Goal: Task Accomplishment & Management: Manage account settings

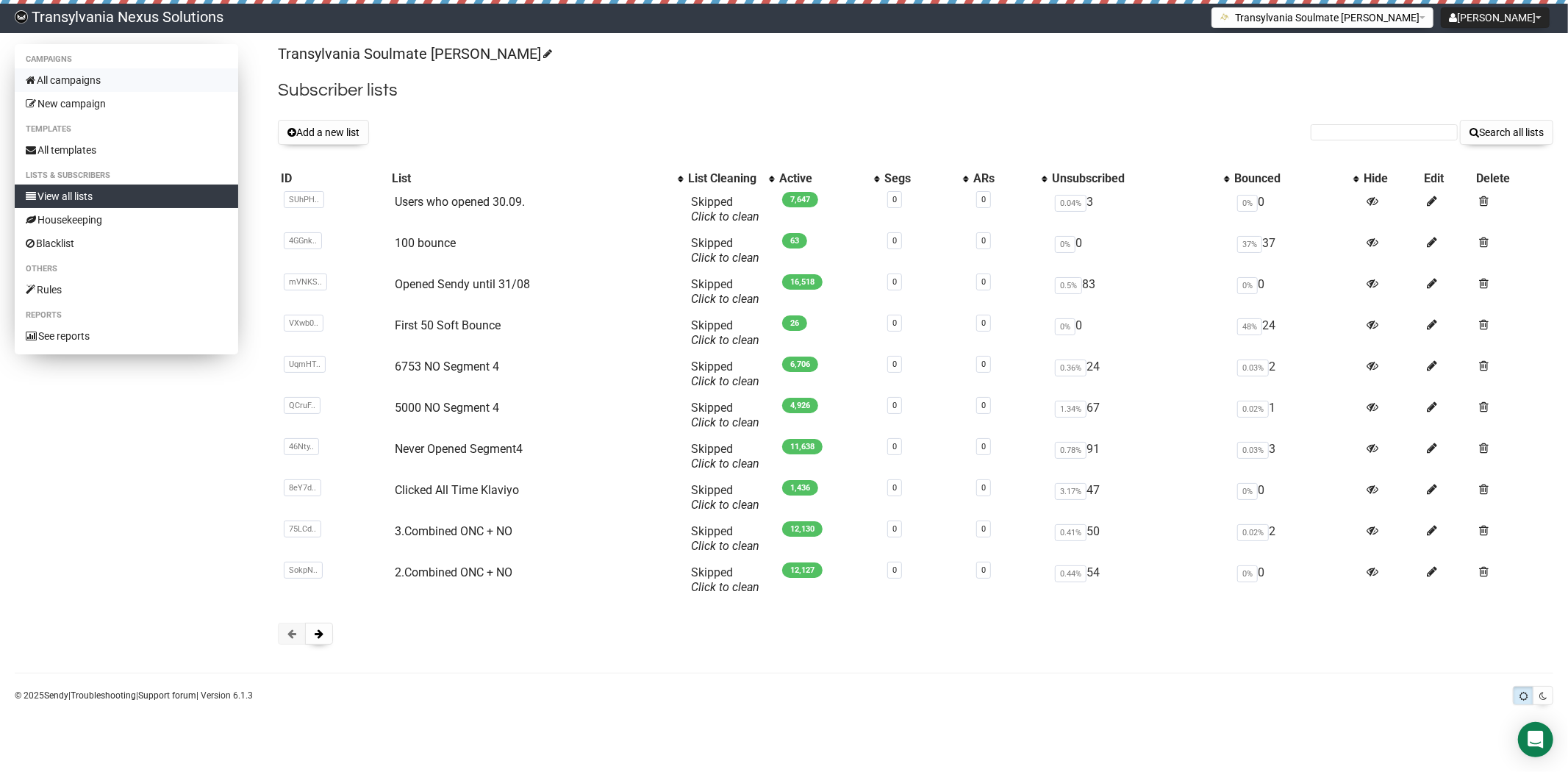
click at [99, 78] on link "All campaigns" at bounding box center [126, 81] width 223 height 24
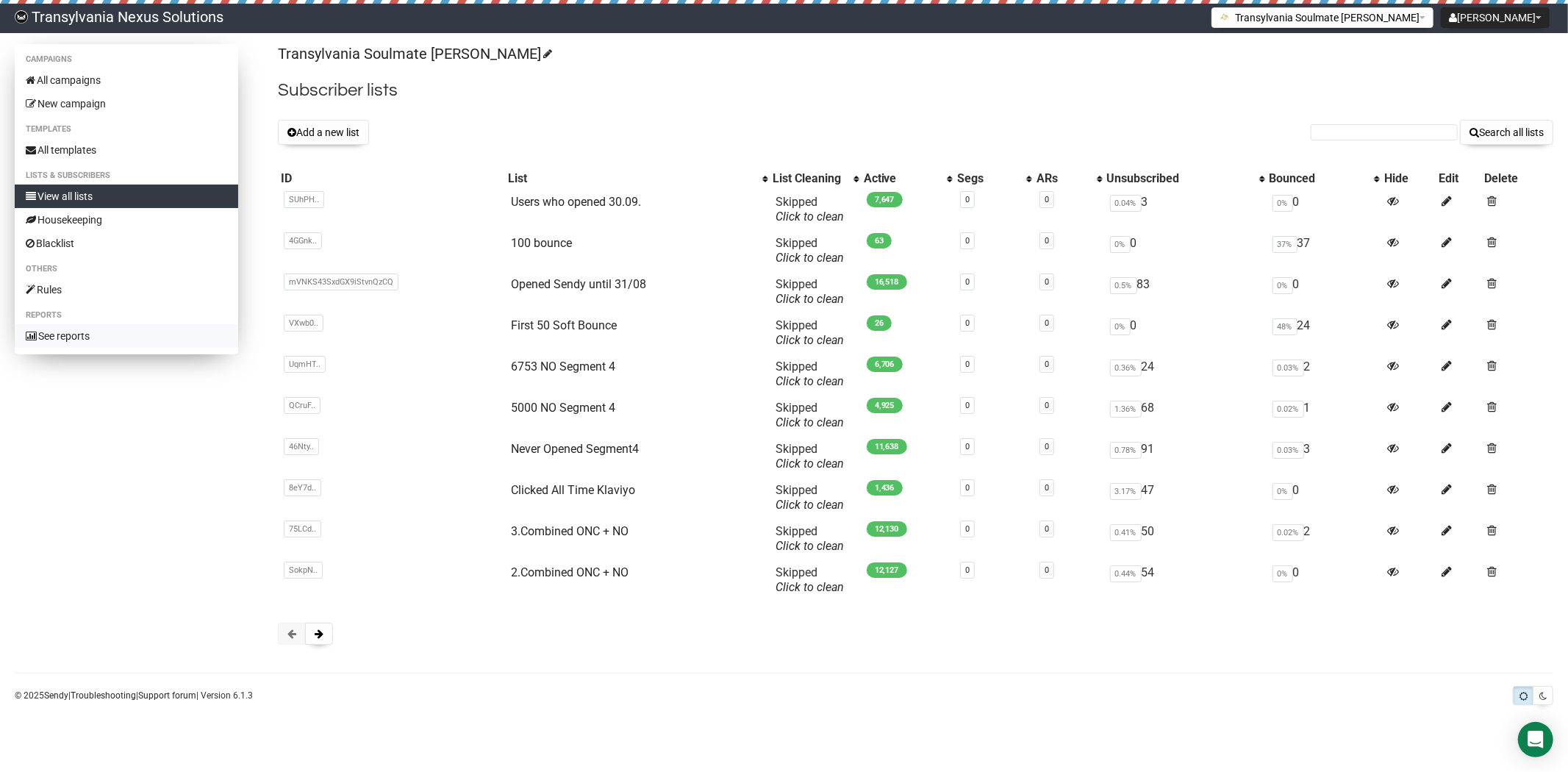
click at [82, 335] on link "See reports" at bounding box center [126, 337] width 223 height 24
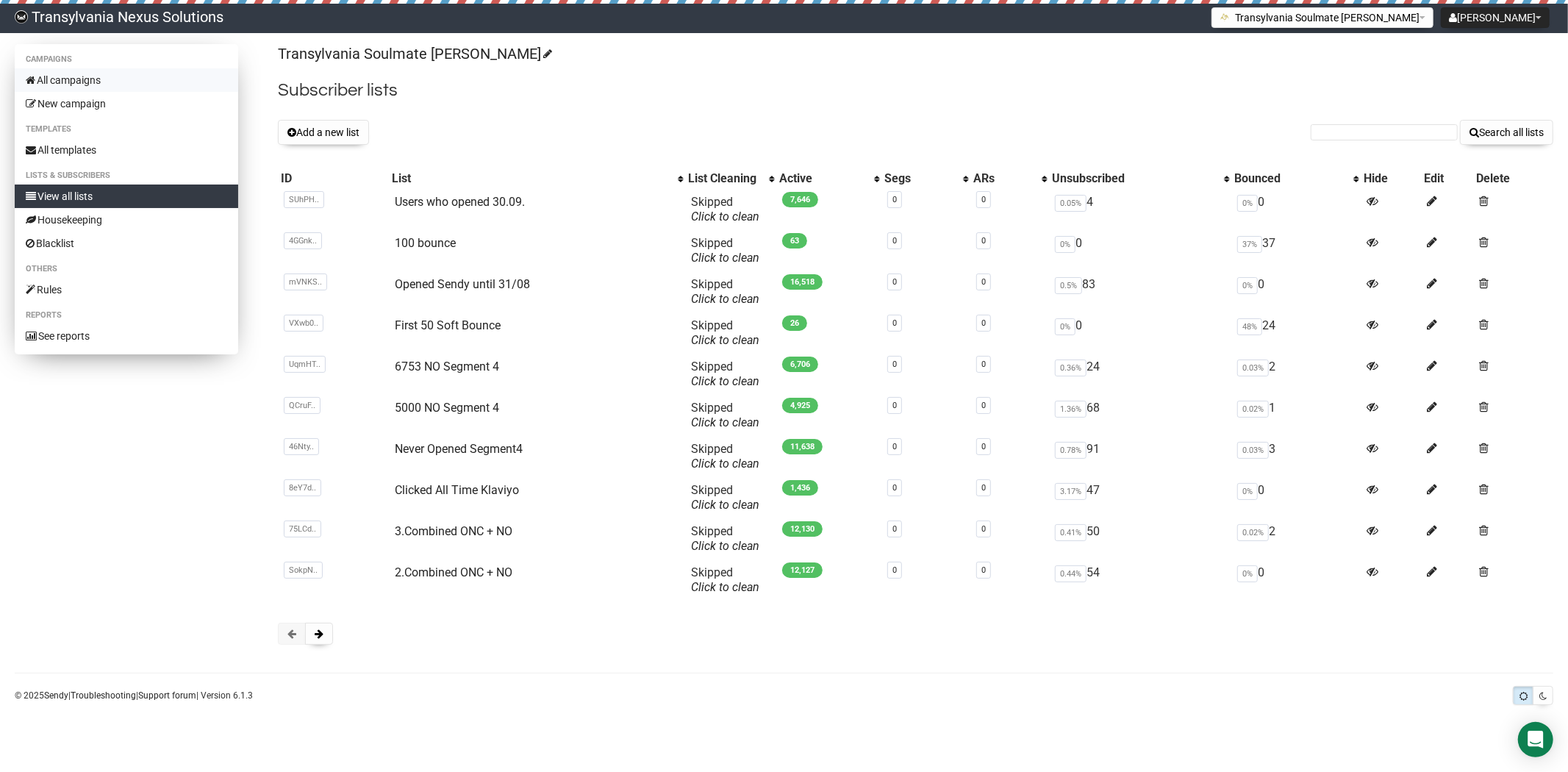
click at [100, 82] on link "All campaigns" at bounding box center [126, 81] width 223 height 24
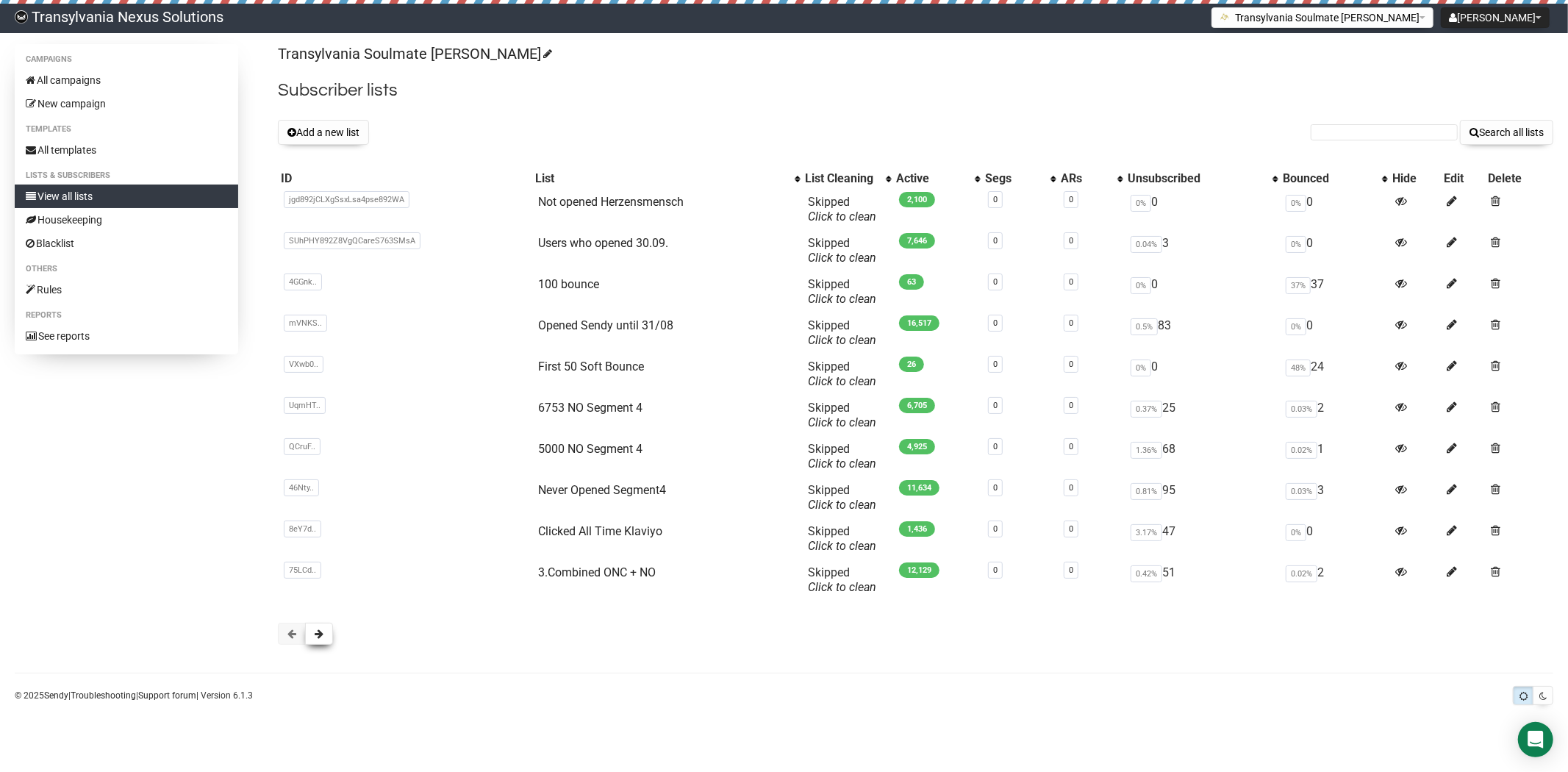
click at [320, 642] on button at bounding box center [319, 634] width 28 height 22
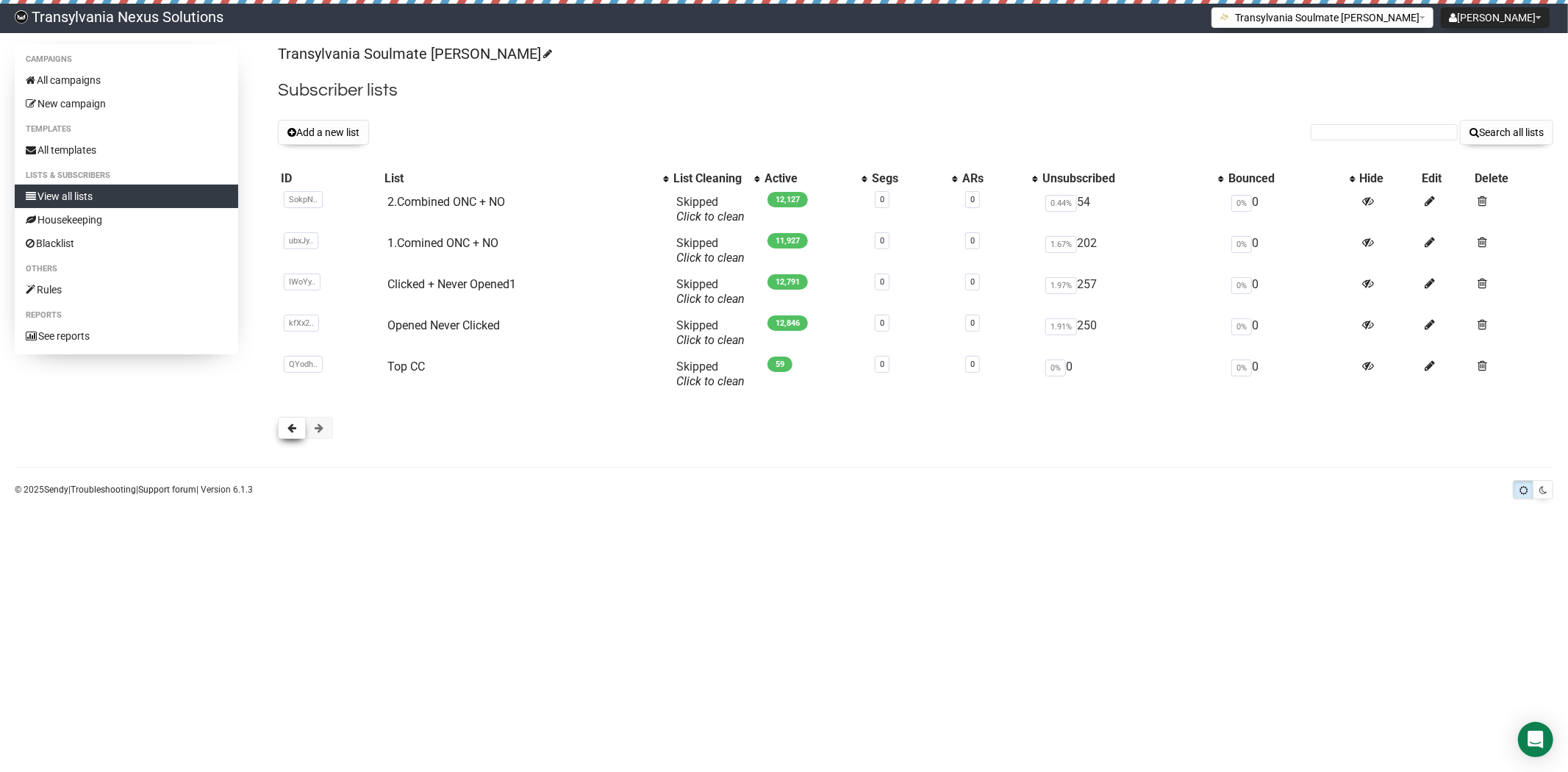
click at [292, 435] on button at bounding box center [292, 428] width 28 height 22
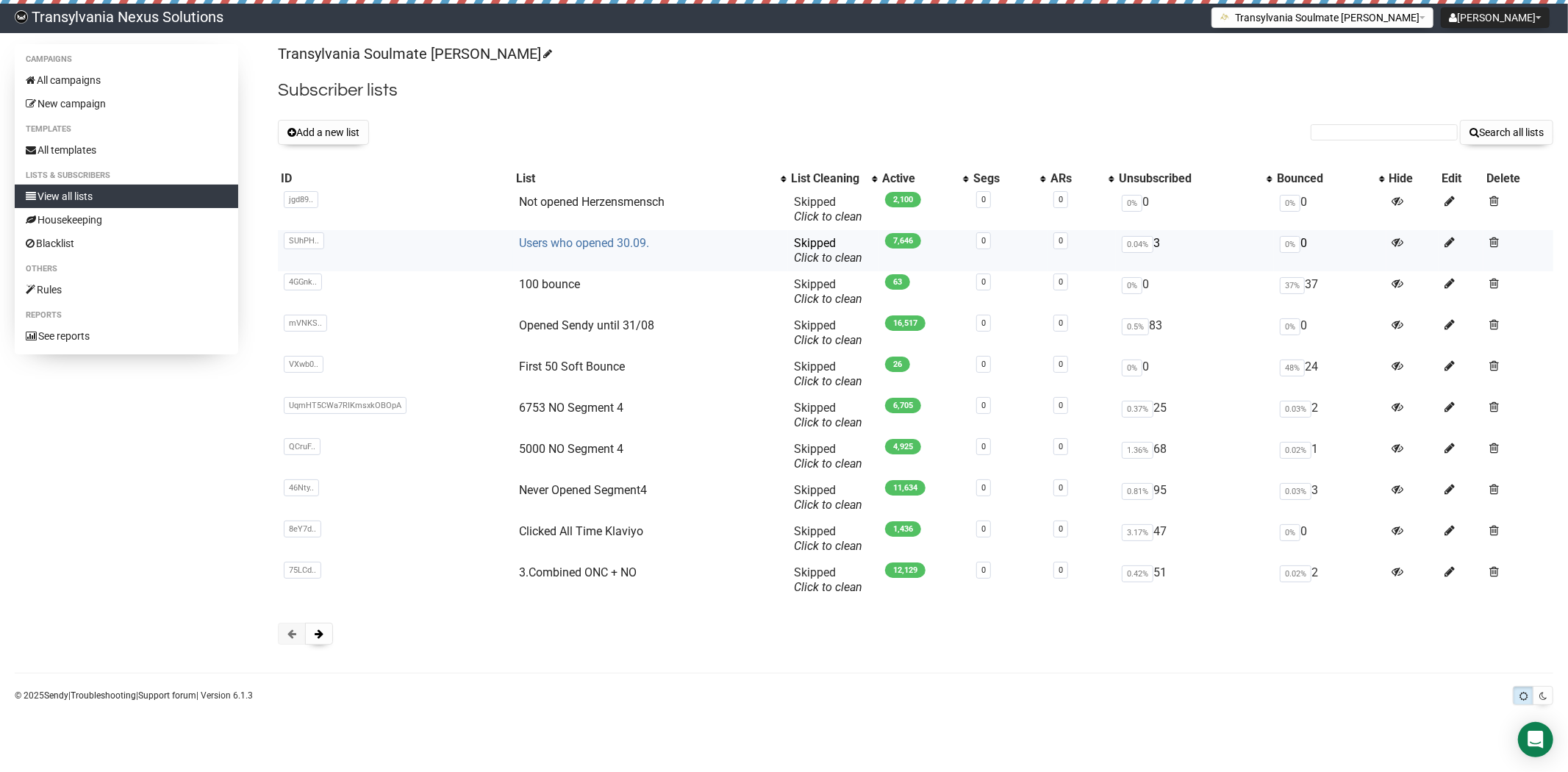
click at [568, 245] on link "Users who opened 30.09." at bounding box center [583, 243] width 130 height 14
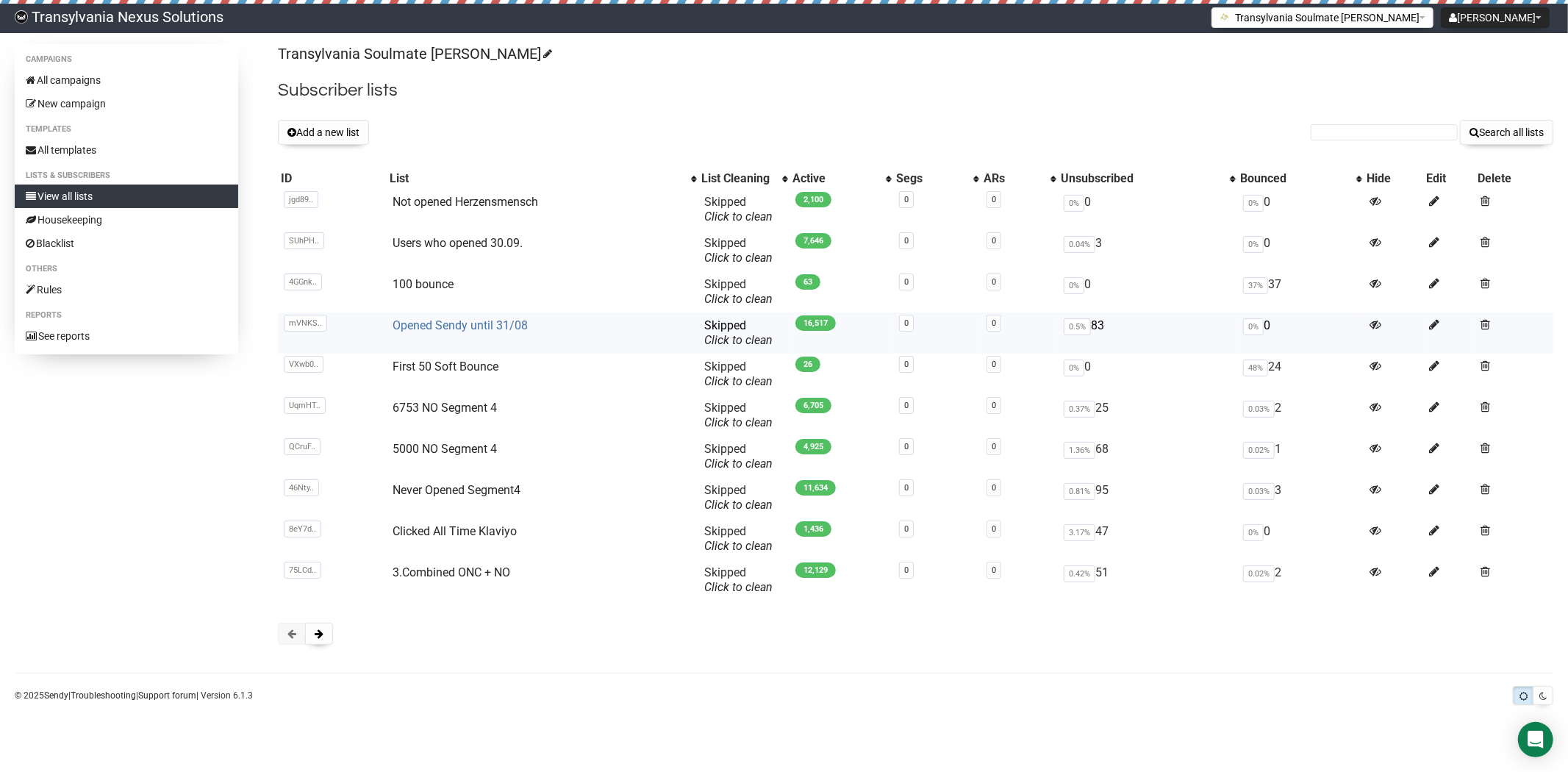
click at [428, 320] on link "Opened Sendy until 31/08" at bounding box center [460, 326] width 135 height 14
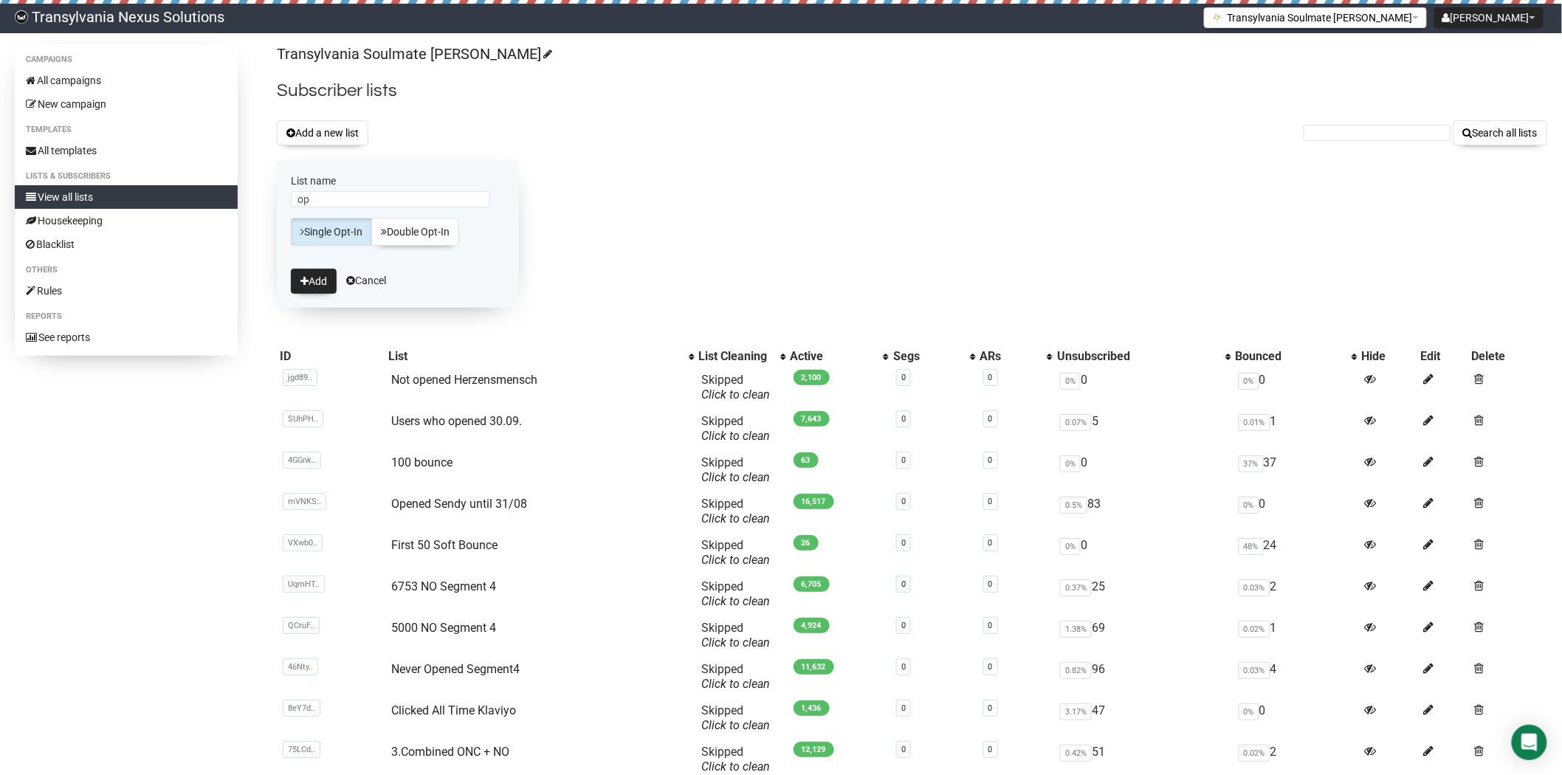
type input "o"
type input "Opened Second Part"
click at [318, 277] on button "Add" at bounding box center [314, 281] width 46 height 25
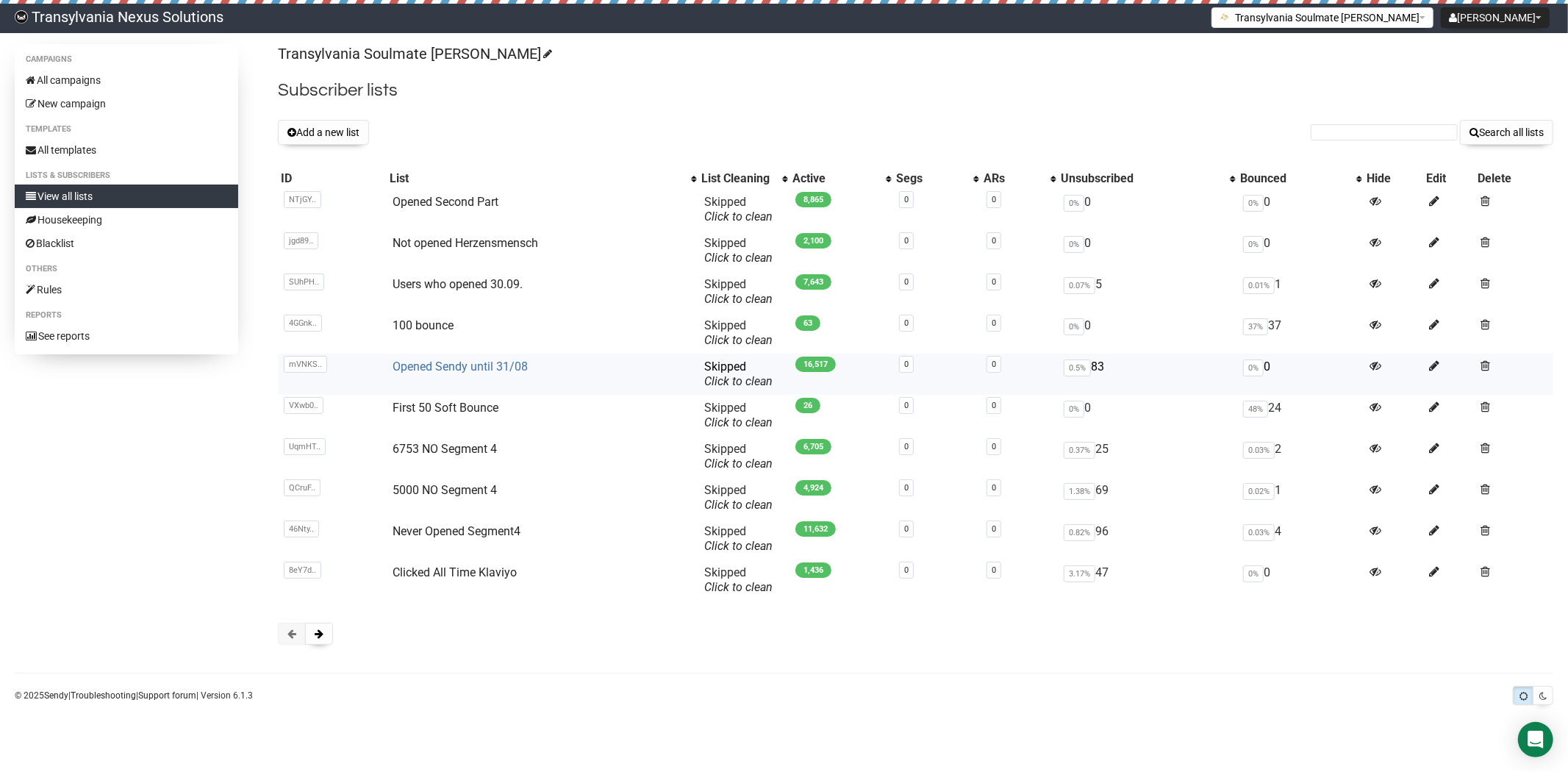
click at [422, 364] on link "Opened Sendy until 31/08" at bounding box center [460, 367] width 135 height 14
click at [1320, 140] on form "Search all lists" at bounding box center [1432, 131] width 243 height 25
click at [1320, 139] on input "text" at bounding box center [1384, 132] width 147 height 16
paste input "claudia_zuwi@hotmail.com"
type input "claudia_zuwi@hotmail.com"
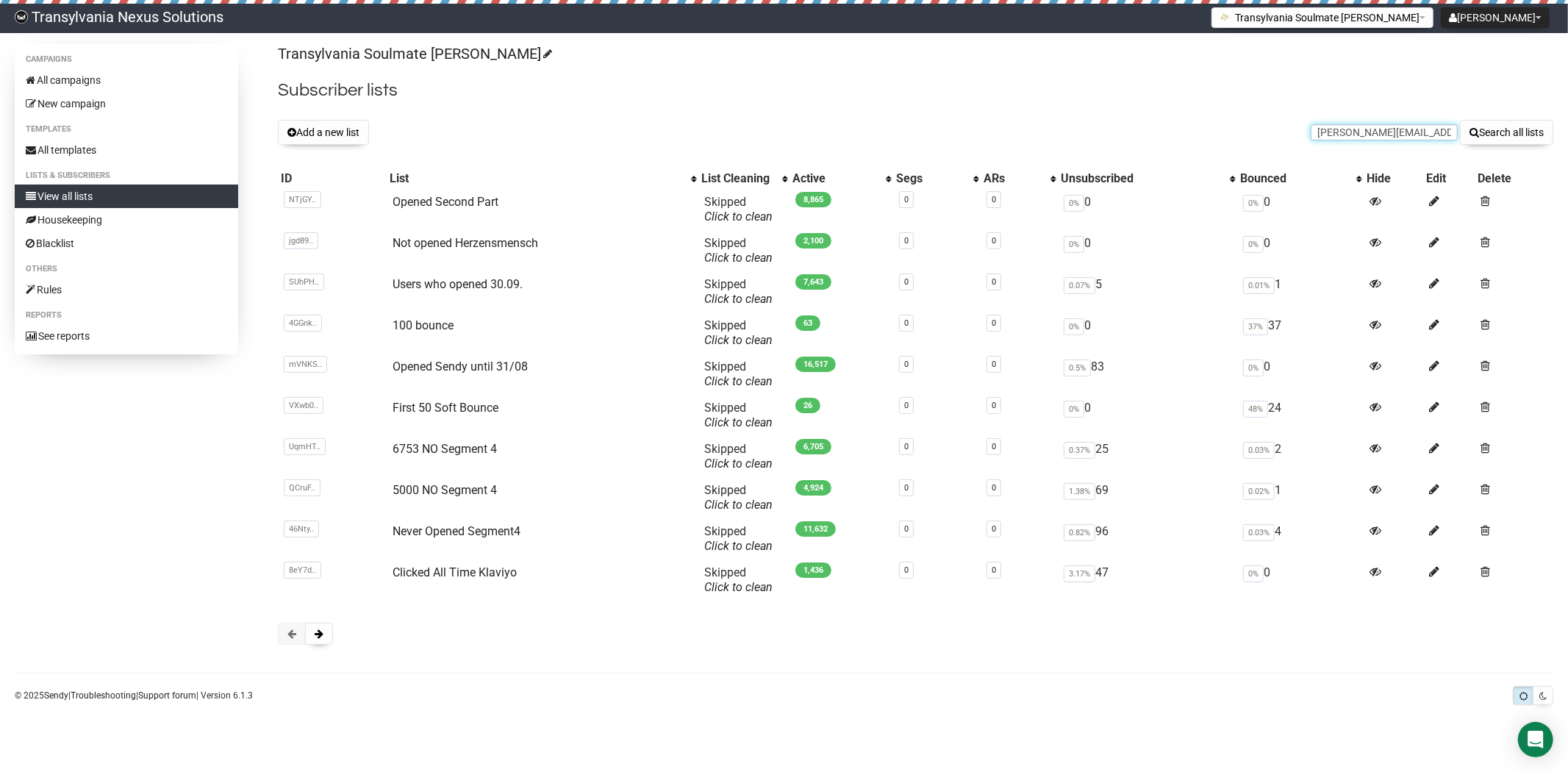
click at [1459, 120] on button "Search all lists" at bounding box center [1506, 131] width 94 height 25
click at [306, 137] on button "Add a new list" at bounding box center [324, 131] width 92 height 25
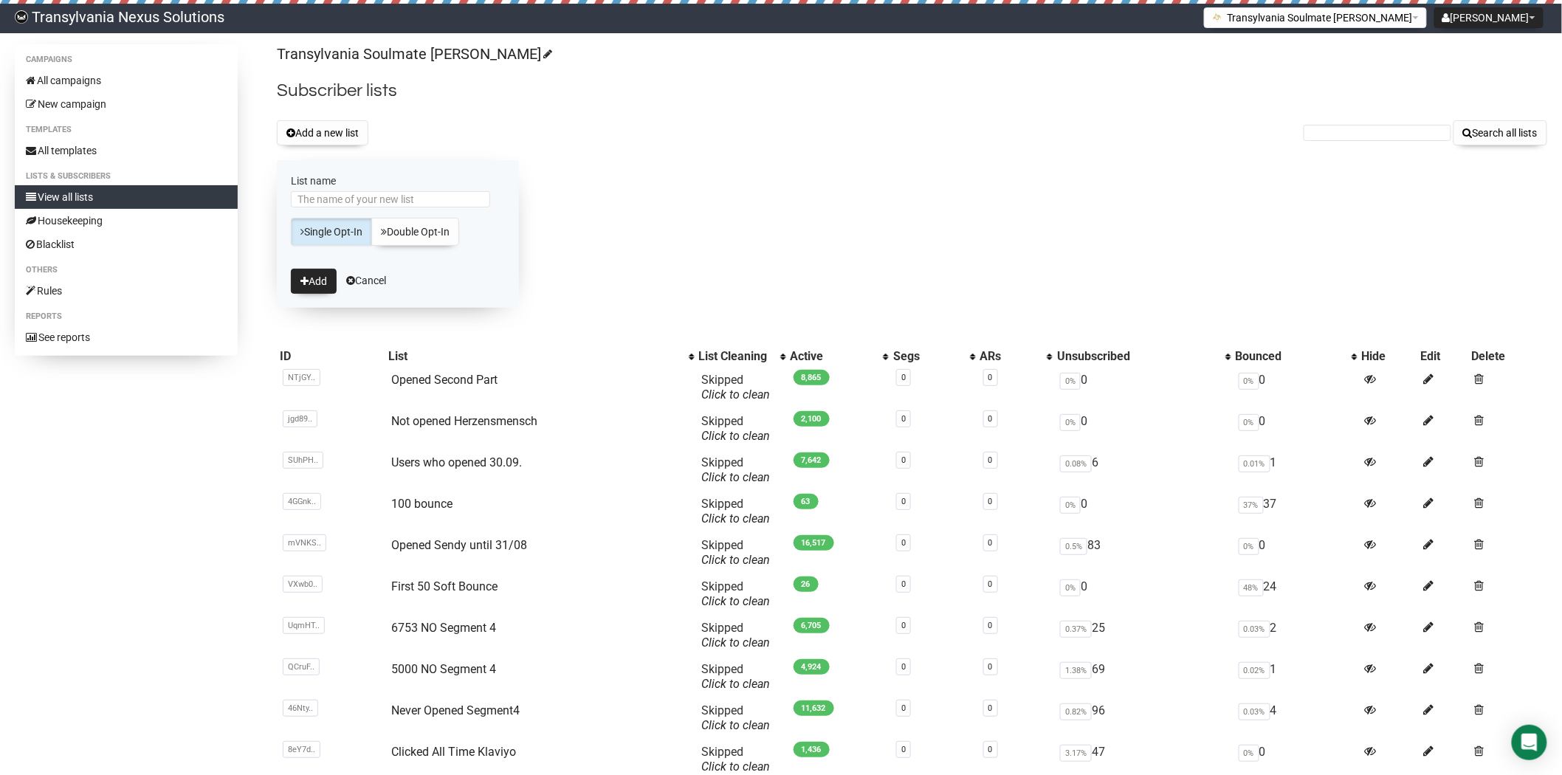
click at [545, 114] on div "Transylvania Soulmate Decoder Subscriber lists Add a new list Search all lists …" at bounding box center [912, 441] width 1271 height 795
click at [65, 199] on link "View all lists" at bounding box center [126, 197] width 223 height 24
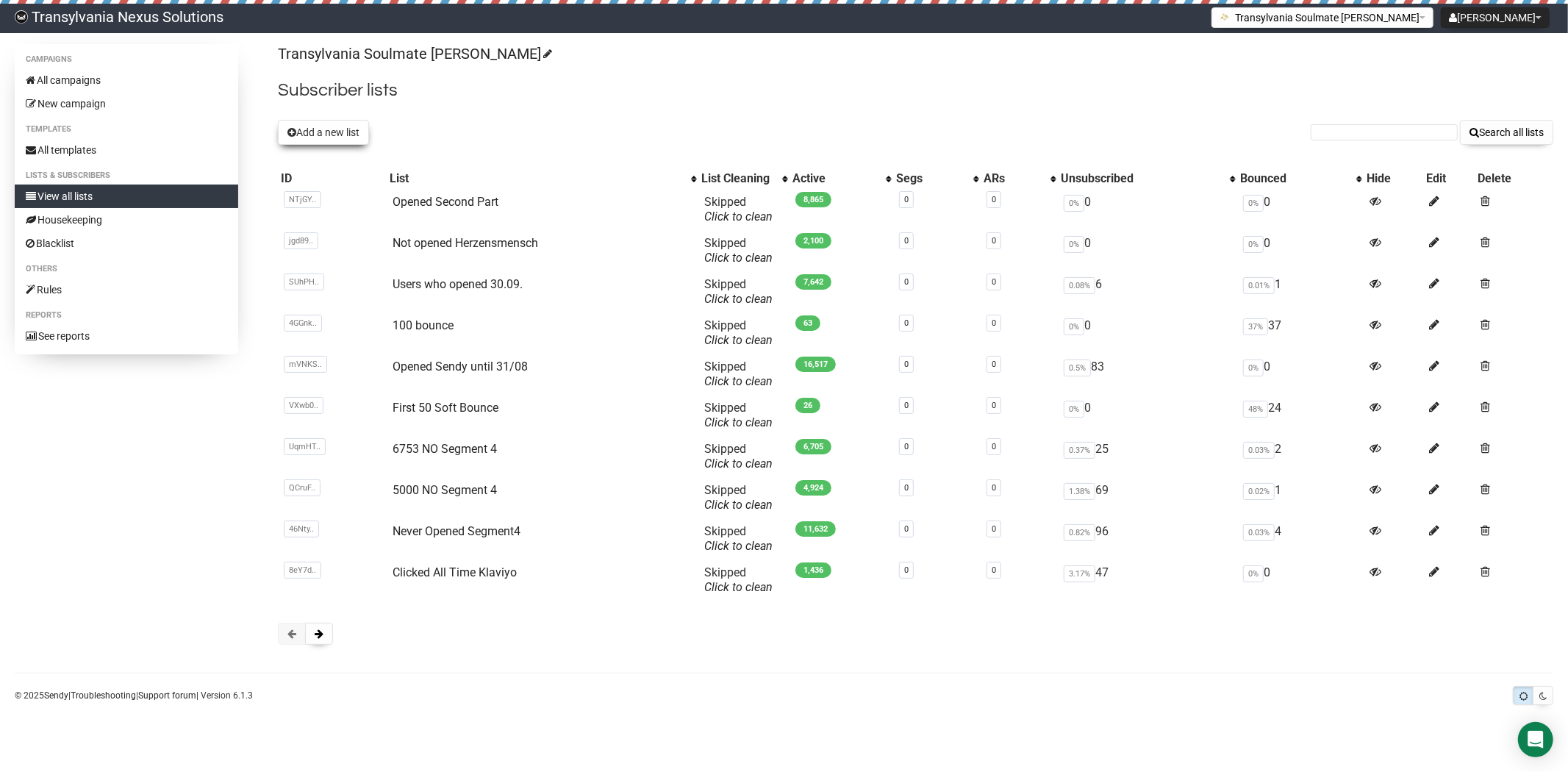
click at [336, 129] on button "Add a new list" at bounding box center [324, 131] width 92 height 25
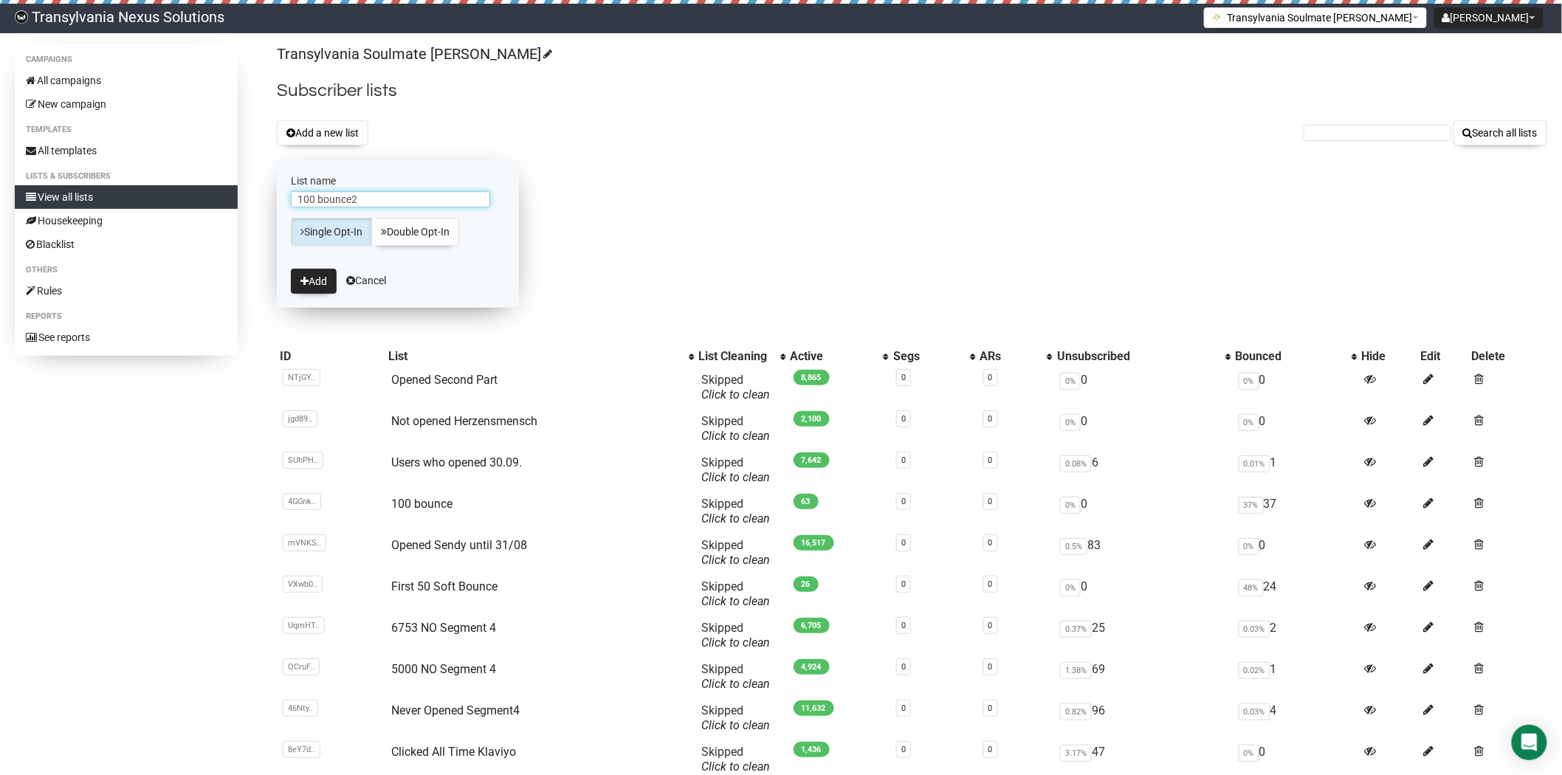
type input "100 bounce2"
click at [410, 185] on label "List name" at bounding box center [398, 180] width 214 height 13
click at [410, 191] on input "100 bounce2" at bounding box center [390, 199] width 199 height 16
click at [307, 298] on form "List name 100 bounce2 Single Opt-In Double Opt-In Add Cancel" at bounding box center [398, 234] width 242 height 148
click at [298, 278] on button "Add" at bounding box center [314, 281] width 46 height 25
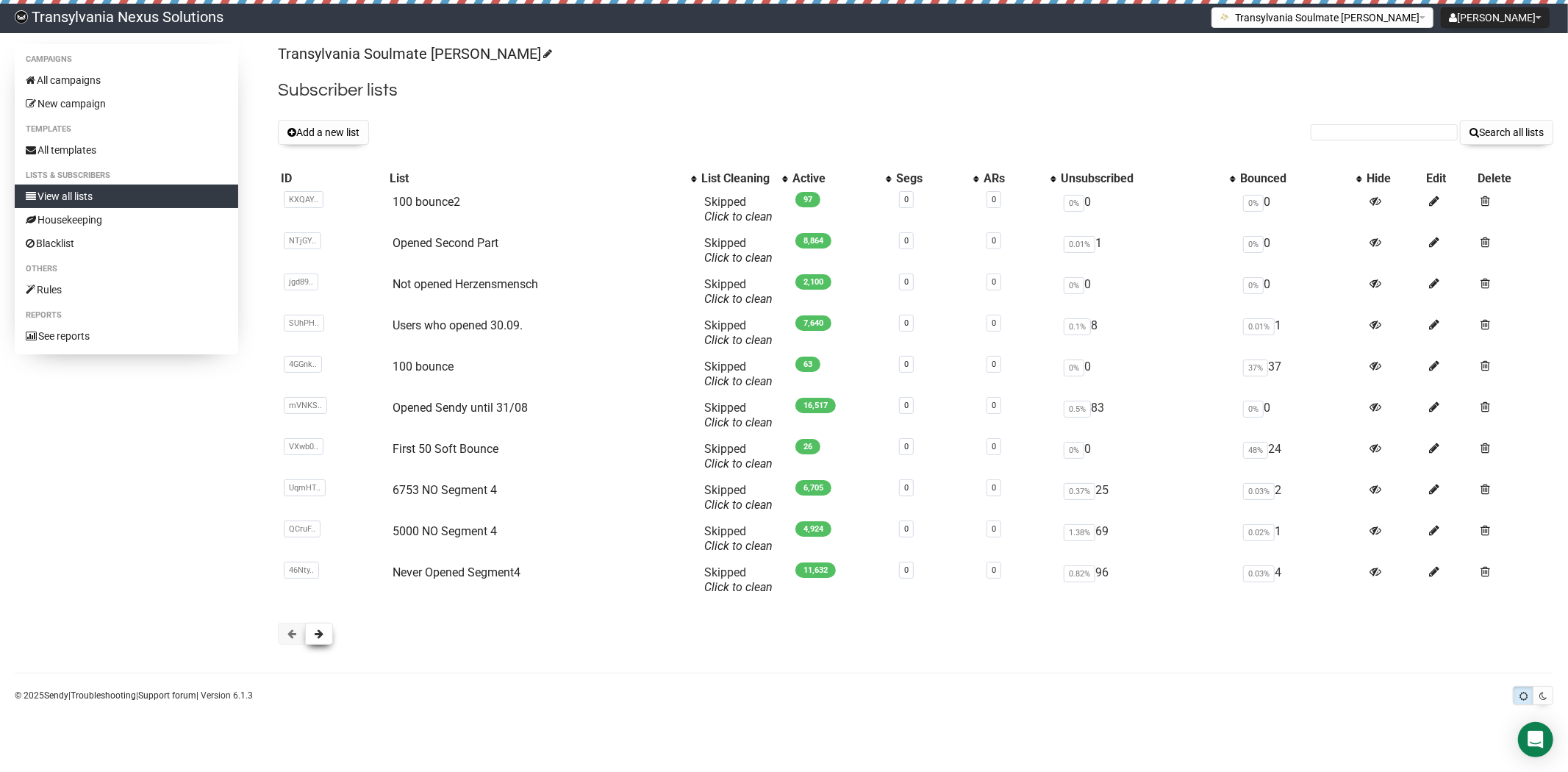
click at [320, 634] on span at bounding box center [319, 634] width 9 height 10
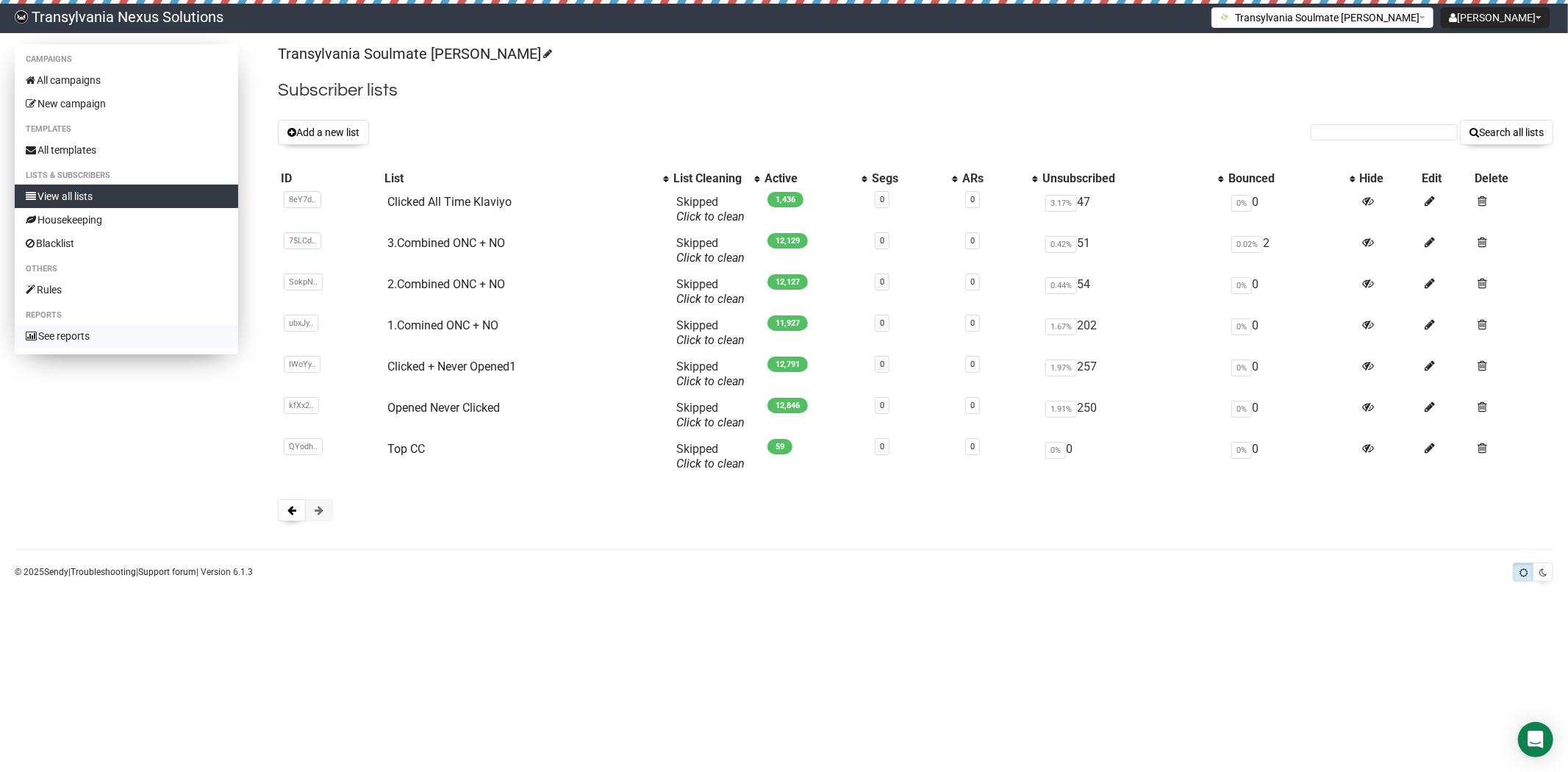
click at [79, 341] on link "See reports" at bounding box center [126, 337] width 223 height 24
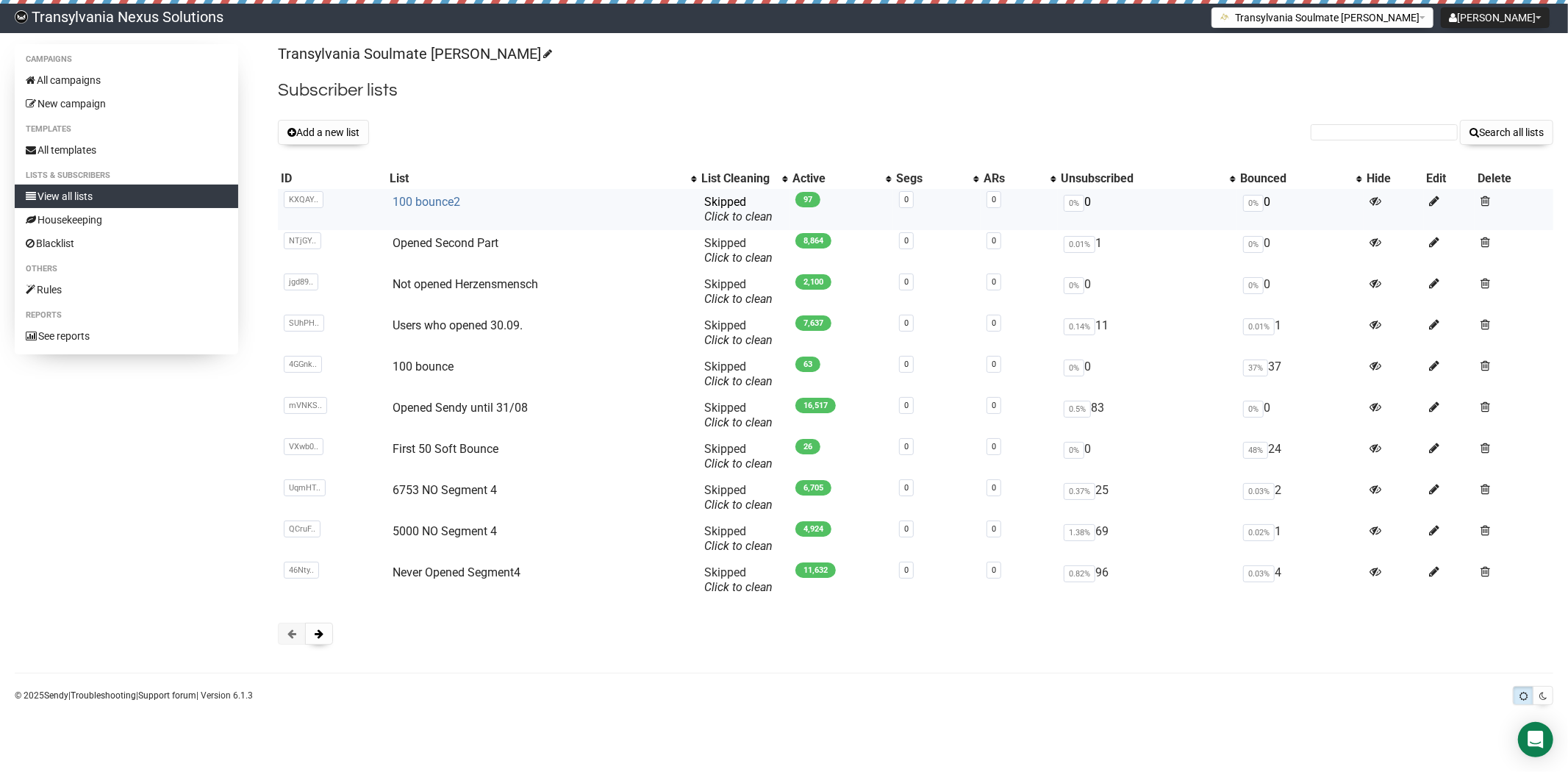
click at [421, 204] on link "100 bounce2" at bounding box center [426, 202] width 68 height 14
click at [453, 210] on td "100 bounce2" at bounding box center [542, 209] width 312 height 41
click at [320, 640] on button at bounding box center [319, 634] width 28 height 22
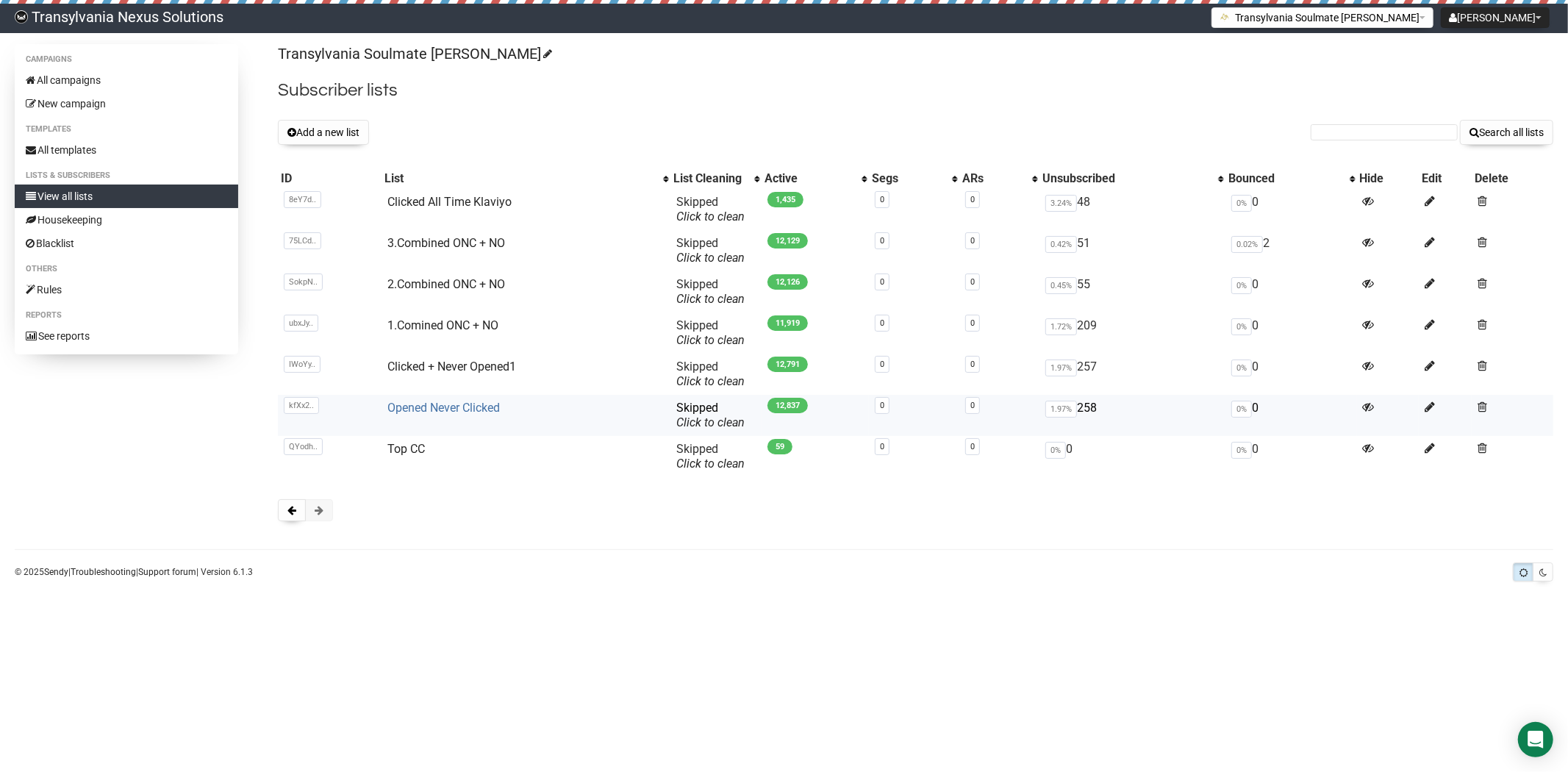
click at [449, 408] on link "Opened Never Clicked" at bounding box center [444, 407] width 112 height 14
click at [470, 379] on td "Clicked + Never Opened1" at bounding box center [527, 374] width 289 height 41
click at [431, 367] on link "Clicked + Never Opened1" at bounding box center [452, 367] width 128 height 14
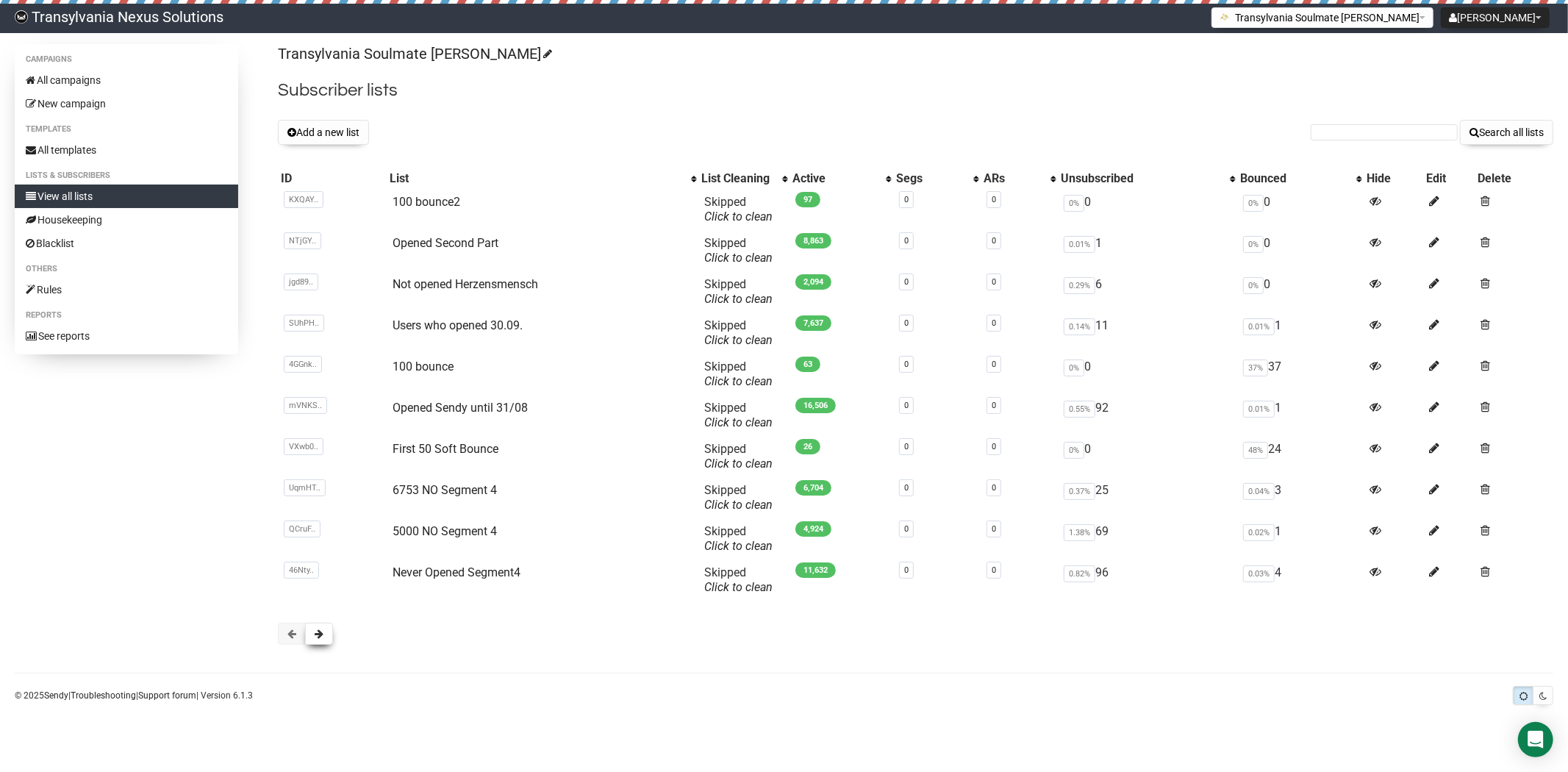
click at [319, 642] on button at bounding box center [319, 634] width 28 height 22
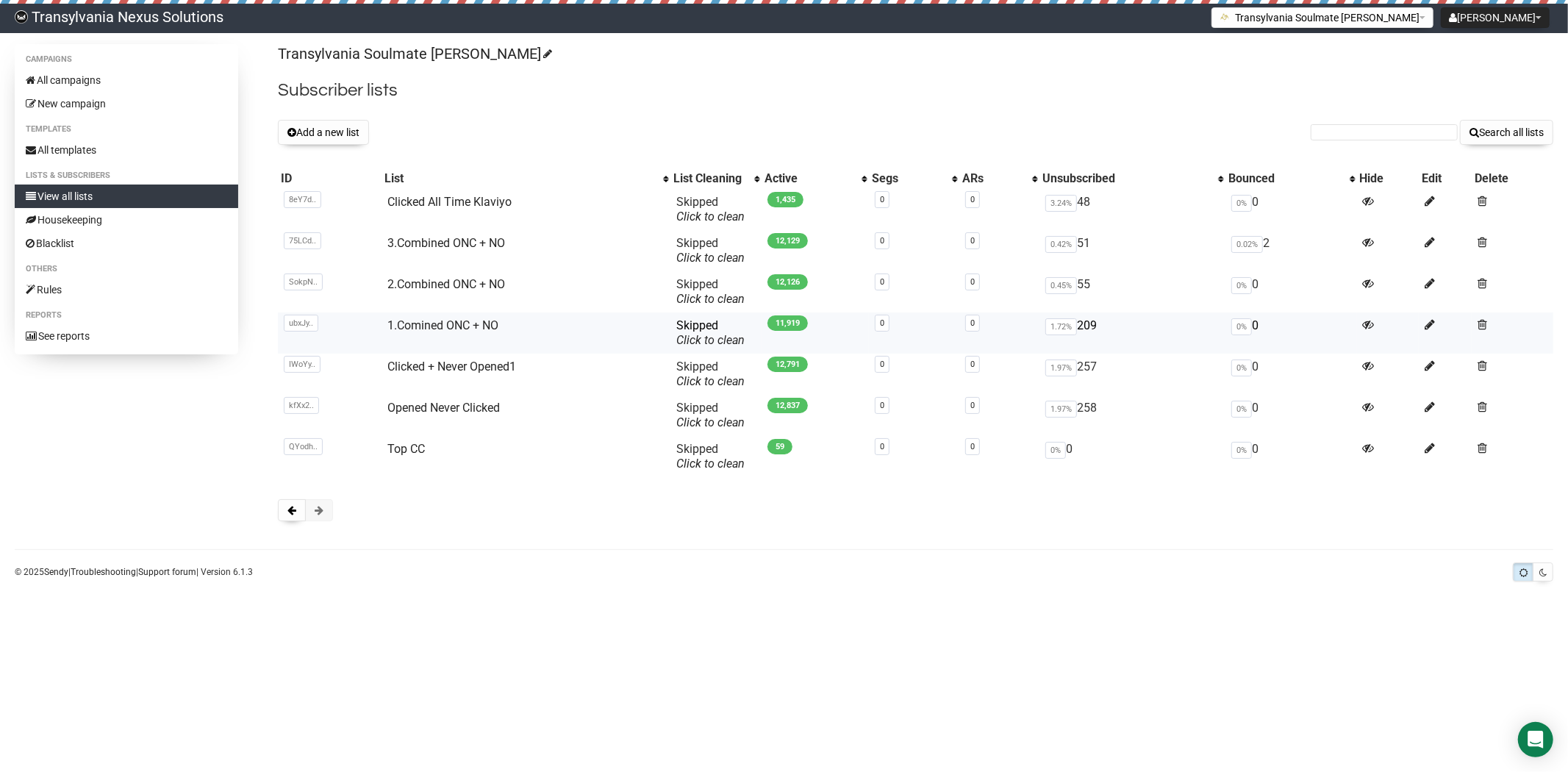
click at [482, 334] on td "1.Comined ONC + NO" at bounding box center [527, 333] width 289 height 41
click at [445, 332] on link "1.Comined ONC + NO" at bounding box center [443, 326] width 111 height 14
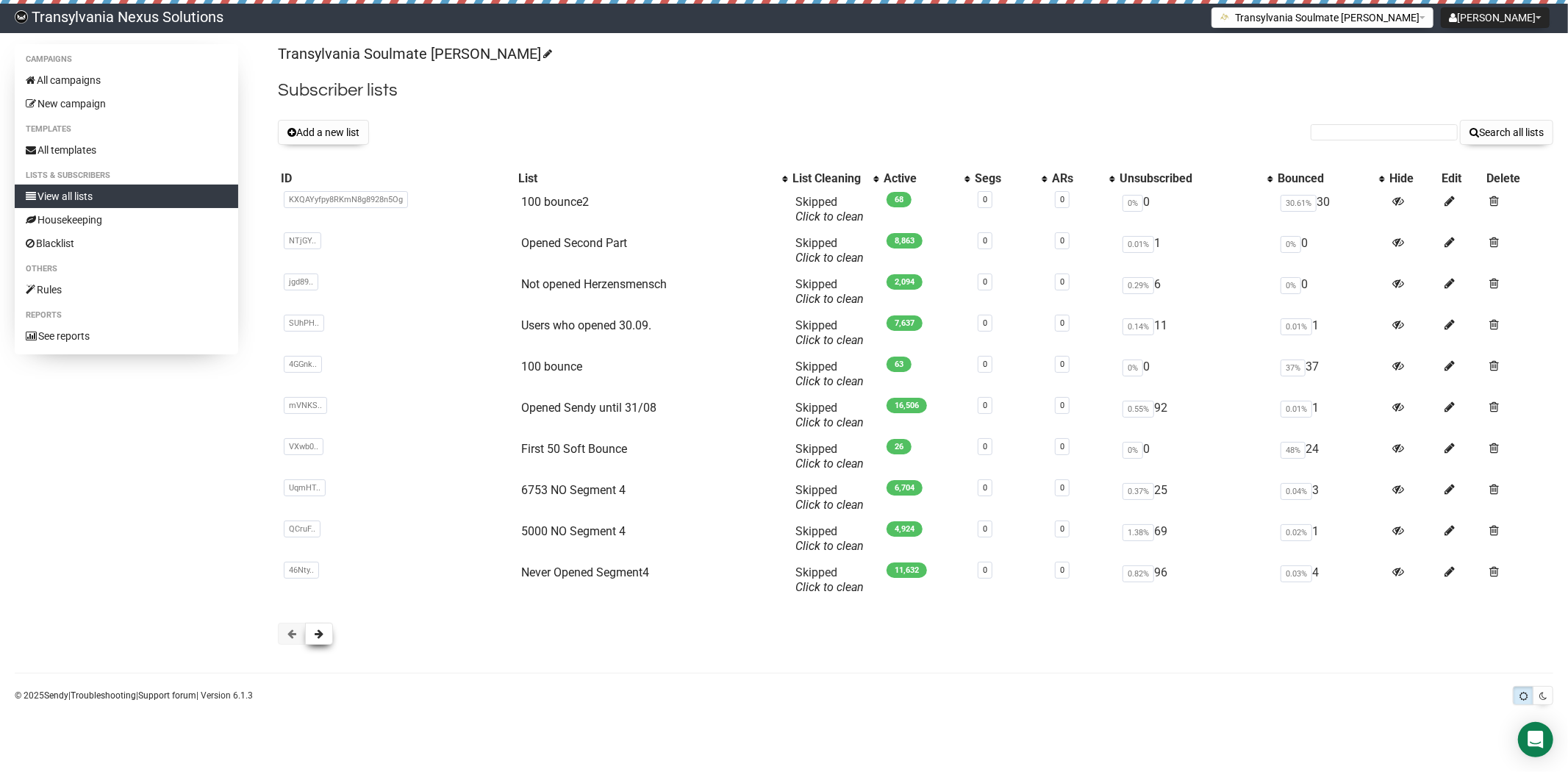
click at [318, 637] on span at bounding box center [319, 634] width 9 height 10
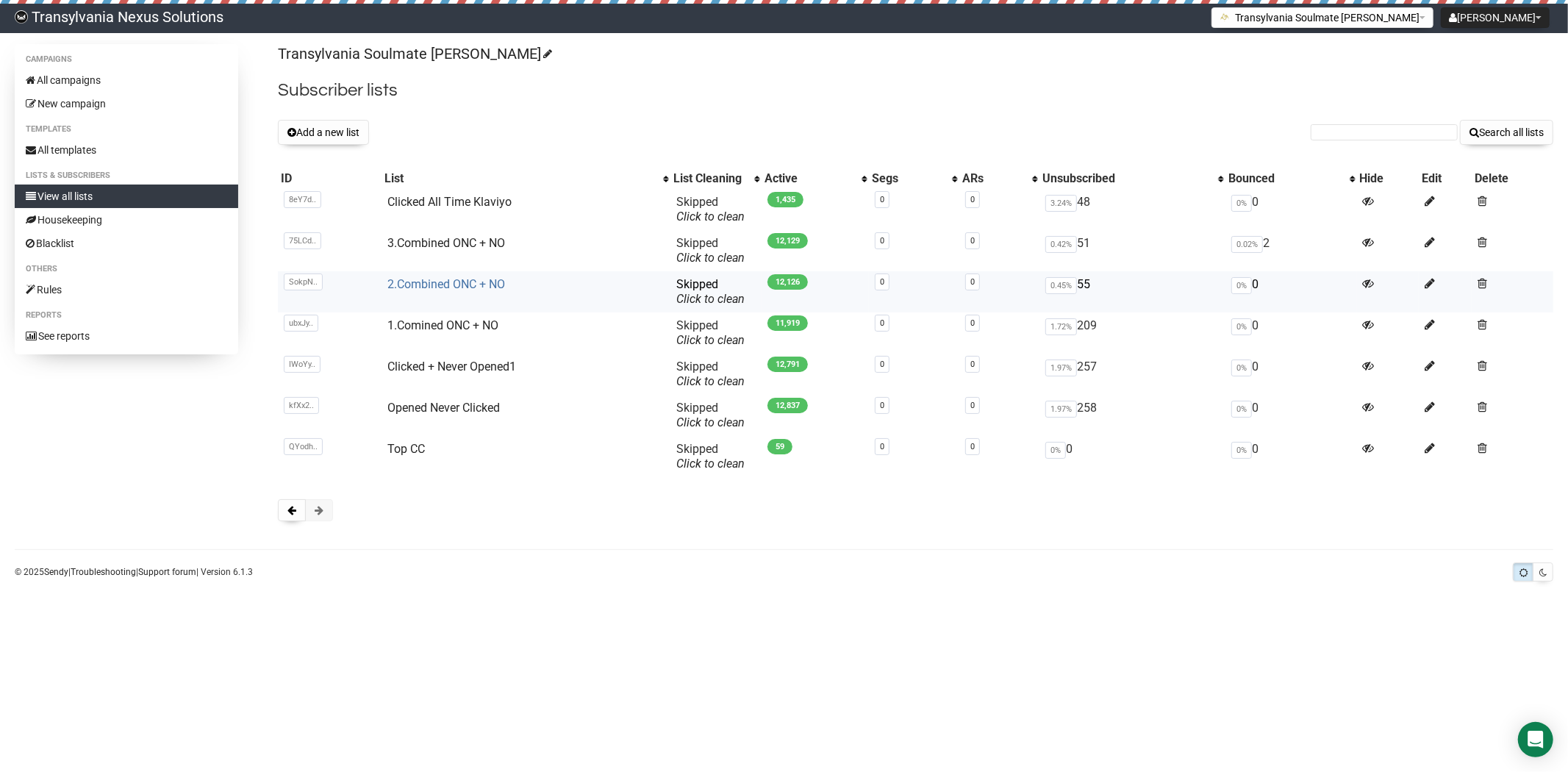
click at [406, 278] on link "2.Combined ONC + NO" at bounding box center [447, 284] width 117 height 14
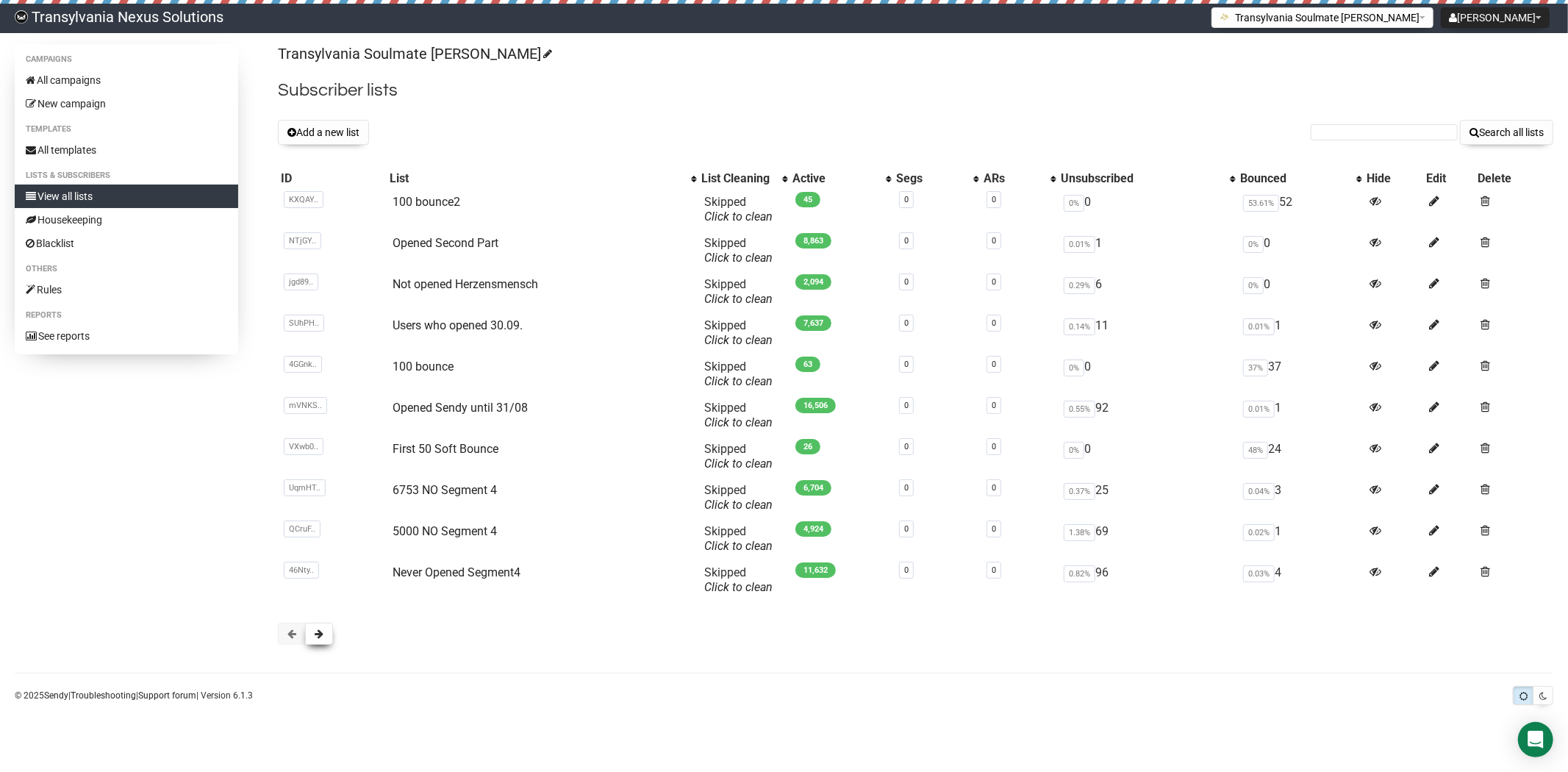
click at [318, 638] on span at bounding box center [319, 634] width 9 height 10
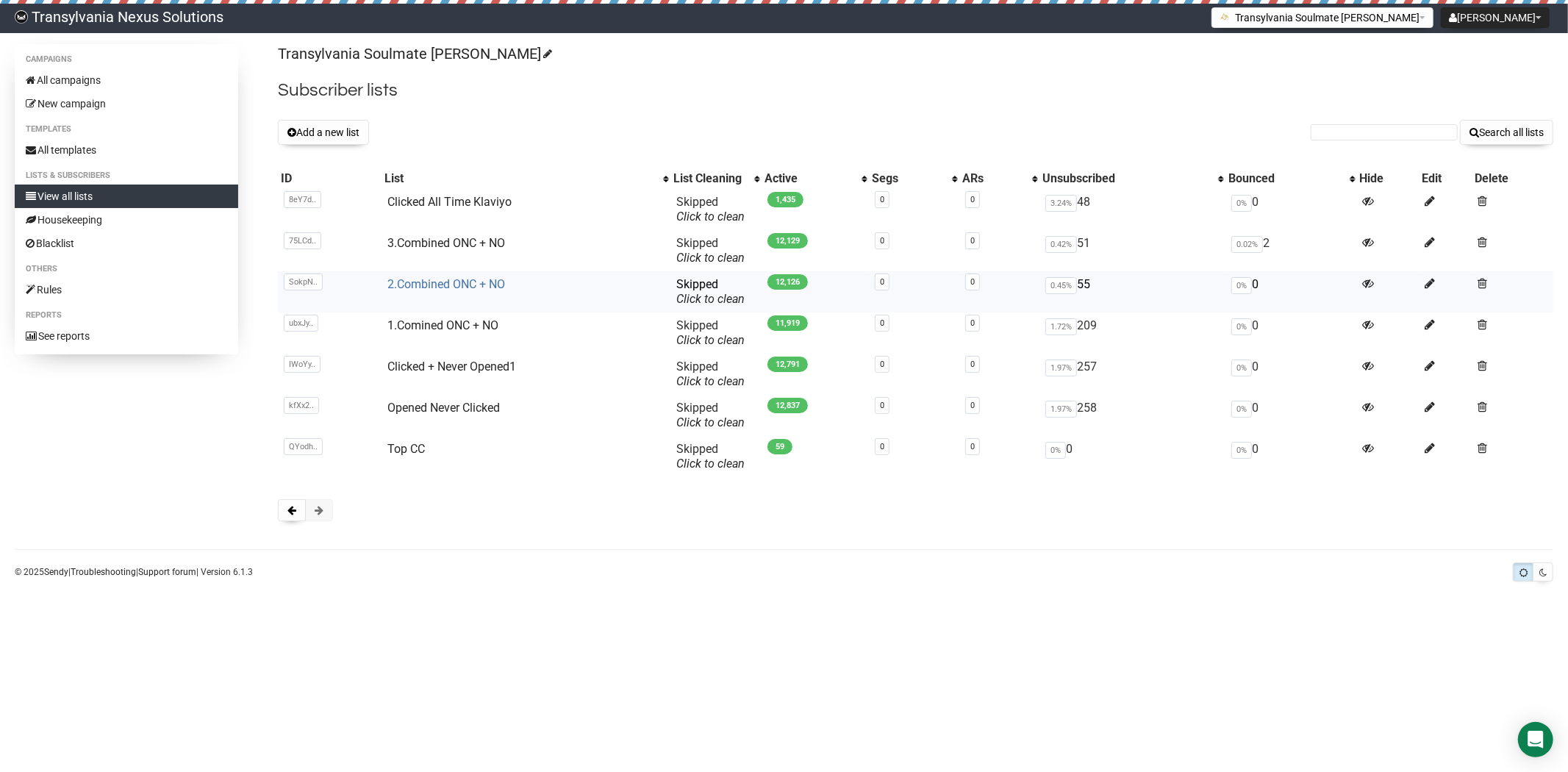
click at [444, 283] on link "2.Combined ONC + NO" at bounding box center [447, 284] width 117 height 14
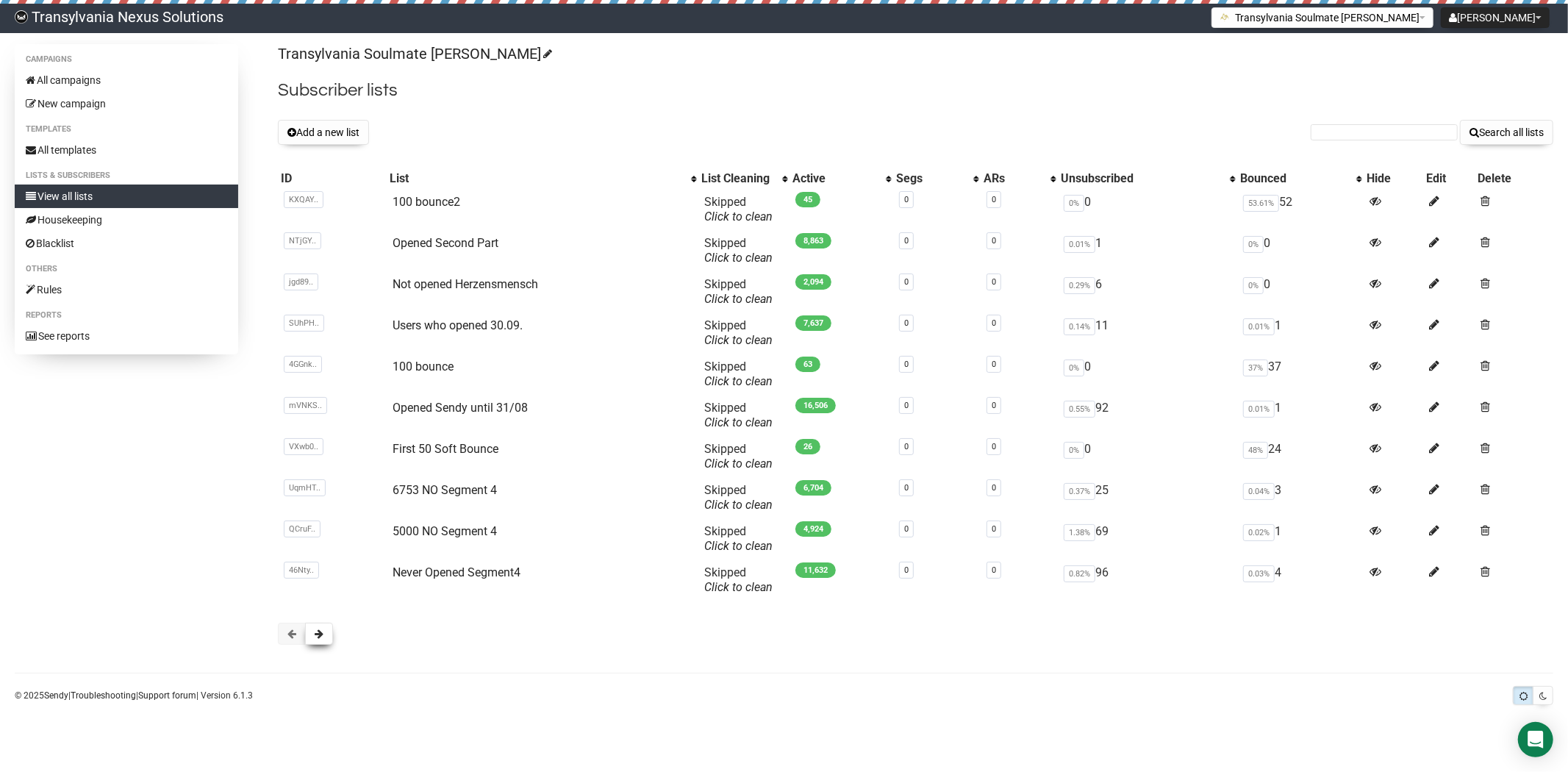
click at [332, 626] on button at bounding box center [319, 634] width 28 height 22
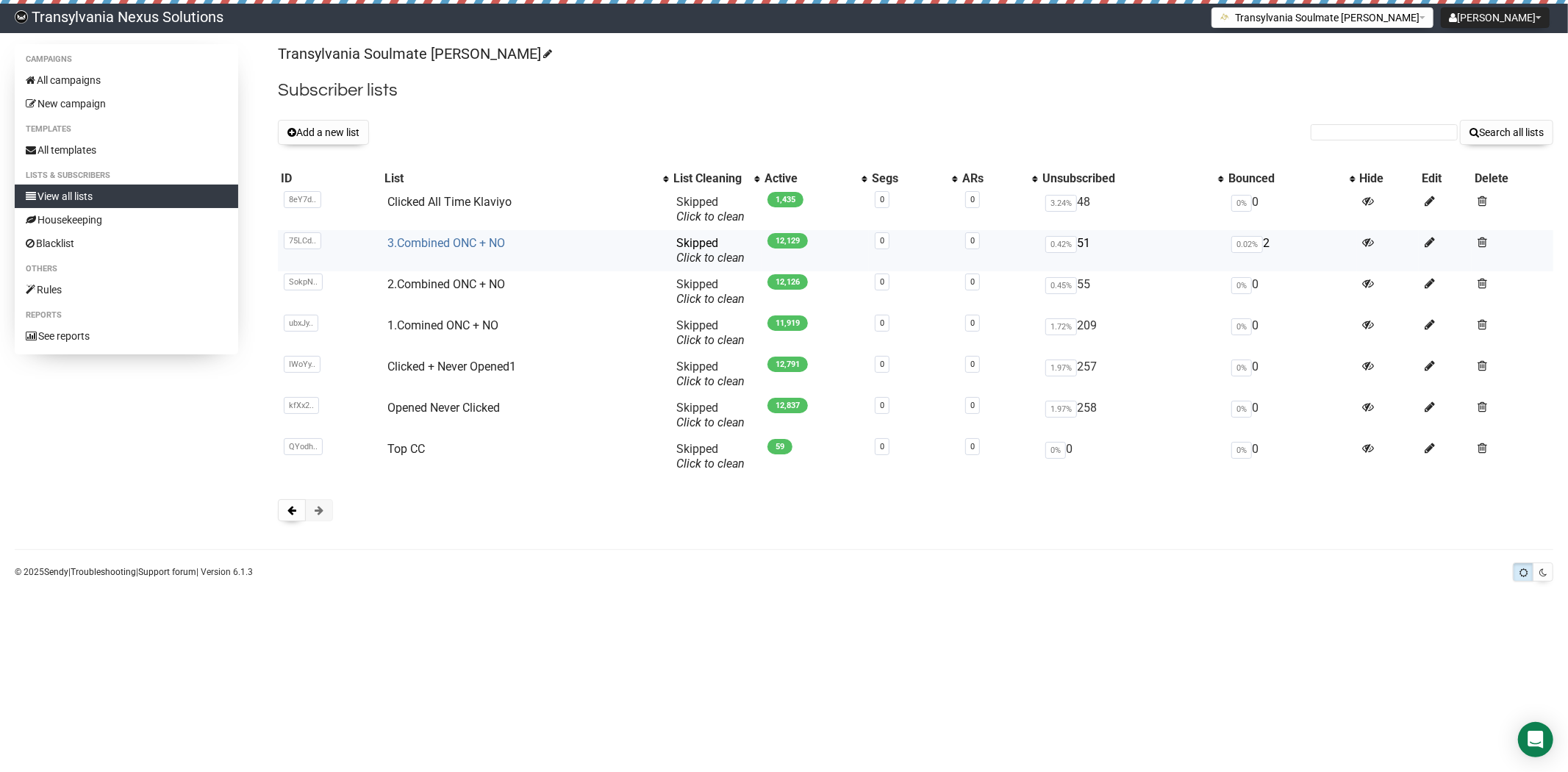
click at [460, 237] on link "3.Combined ONC + NO" at bounding box center [447, 243] width 117 height 14
click at [406, 198] on link "Clicked All Time Klaviyo" at bounding box center [450, 202] width 124 height 14
click at [297, 510] on button at bounding box center [292, 510] width 28 height 22
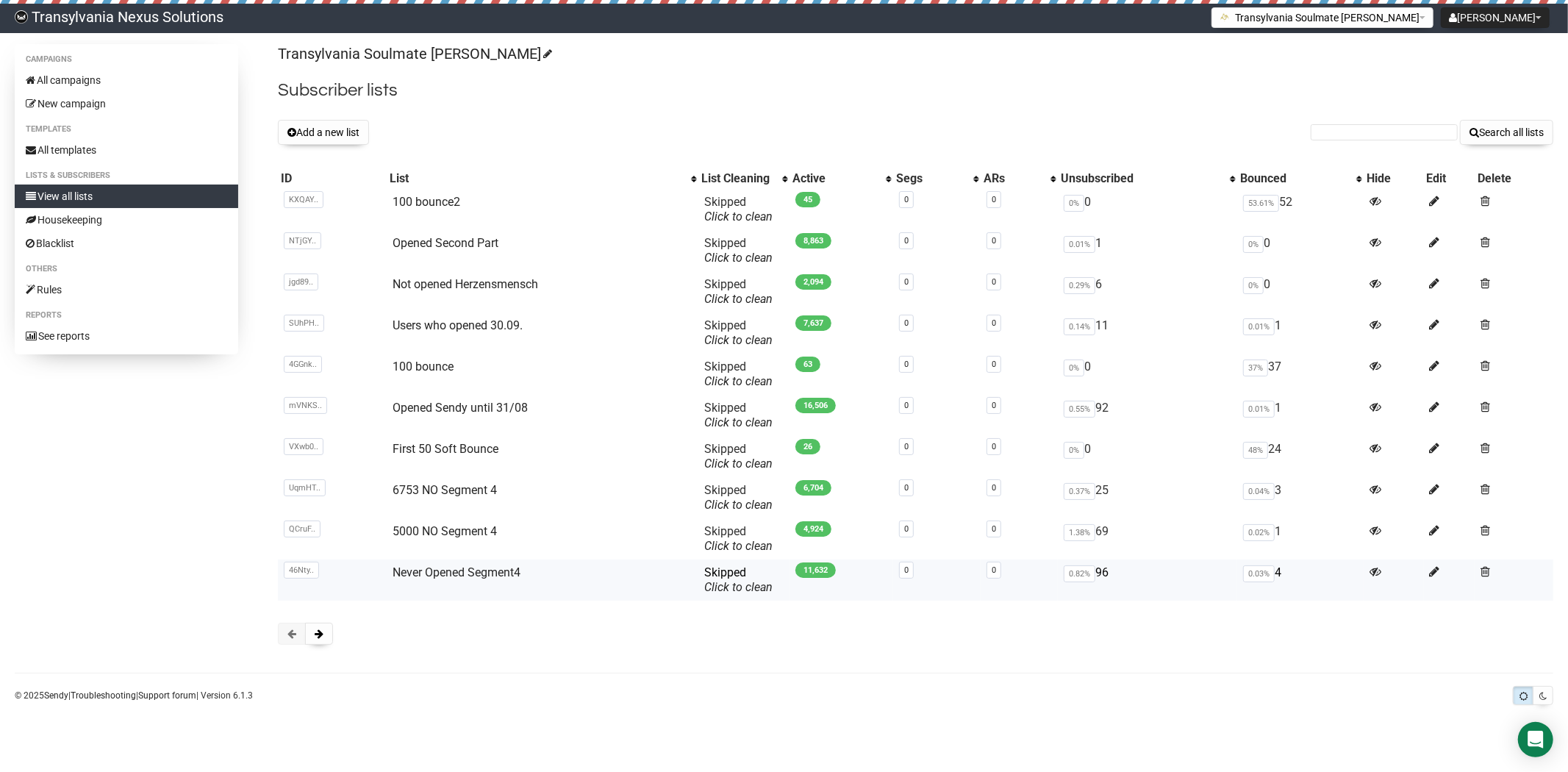
click at [456, 563] on td "Never Opened Segment4" at bounding box center [542, 580] width 312 height 41
click at [443, 572] on link "Never Opened Segment4" at bounding box center [456, 573] width 127 height 14
click at [423, 449] on link "First 50 Soft Bounce" at bounding box center [445, 449] width 106 height 14
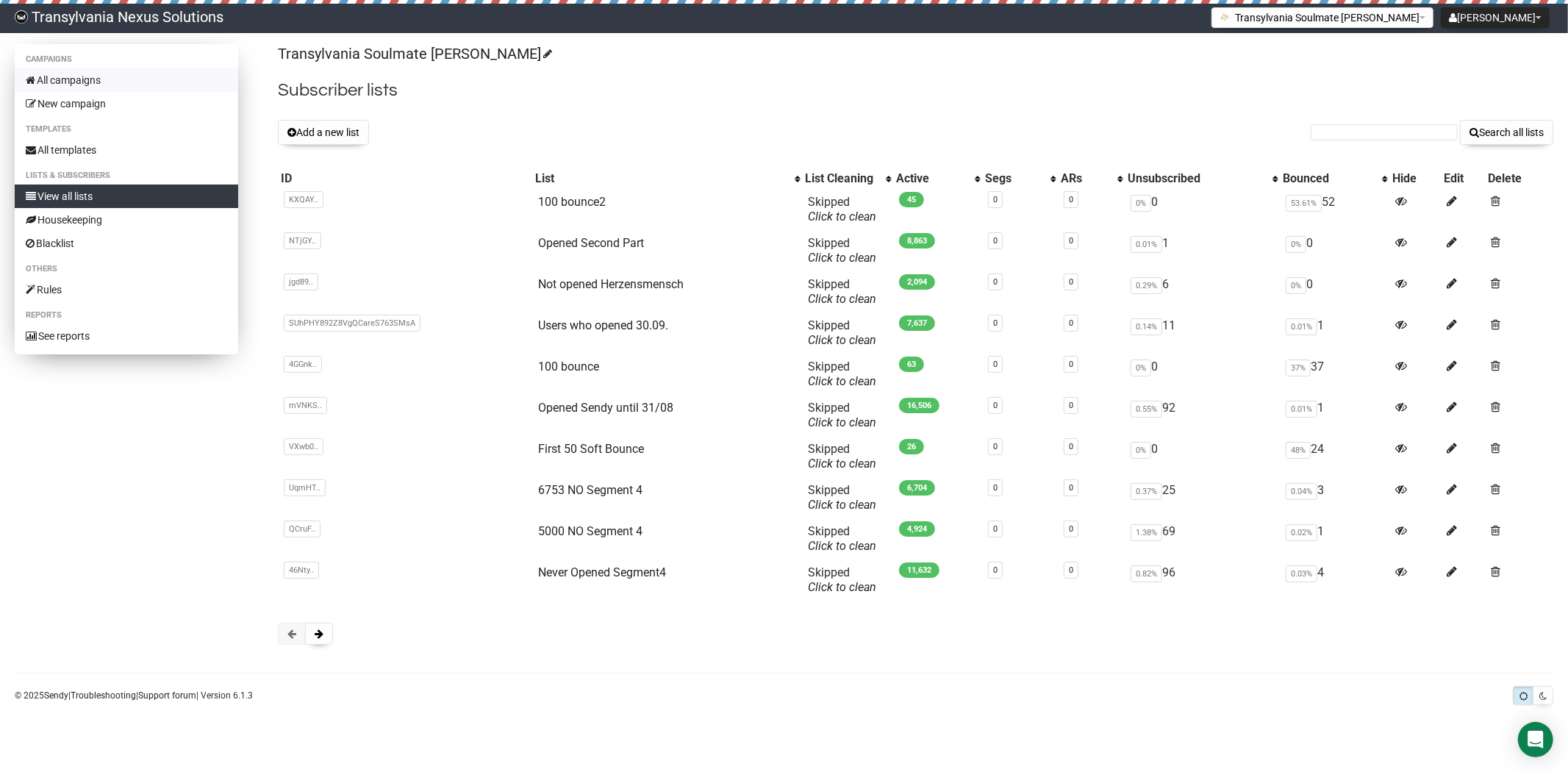
click at [92, 75] on link "All campaigns" at bounding box center [126, 81] width 223 height 24
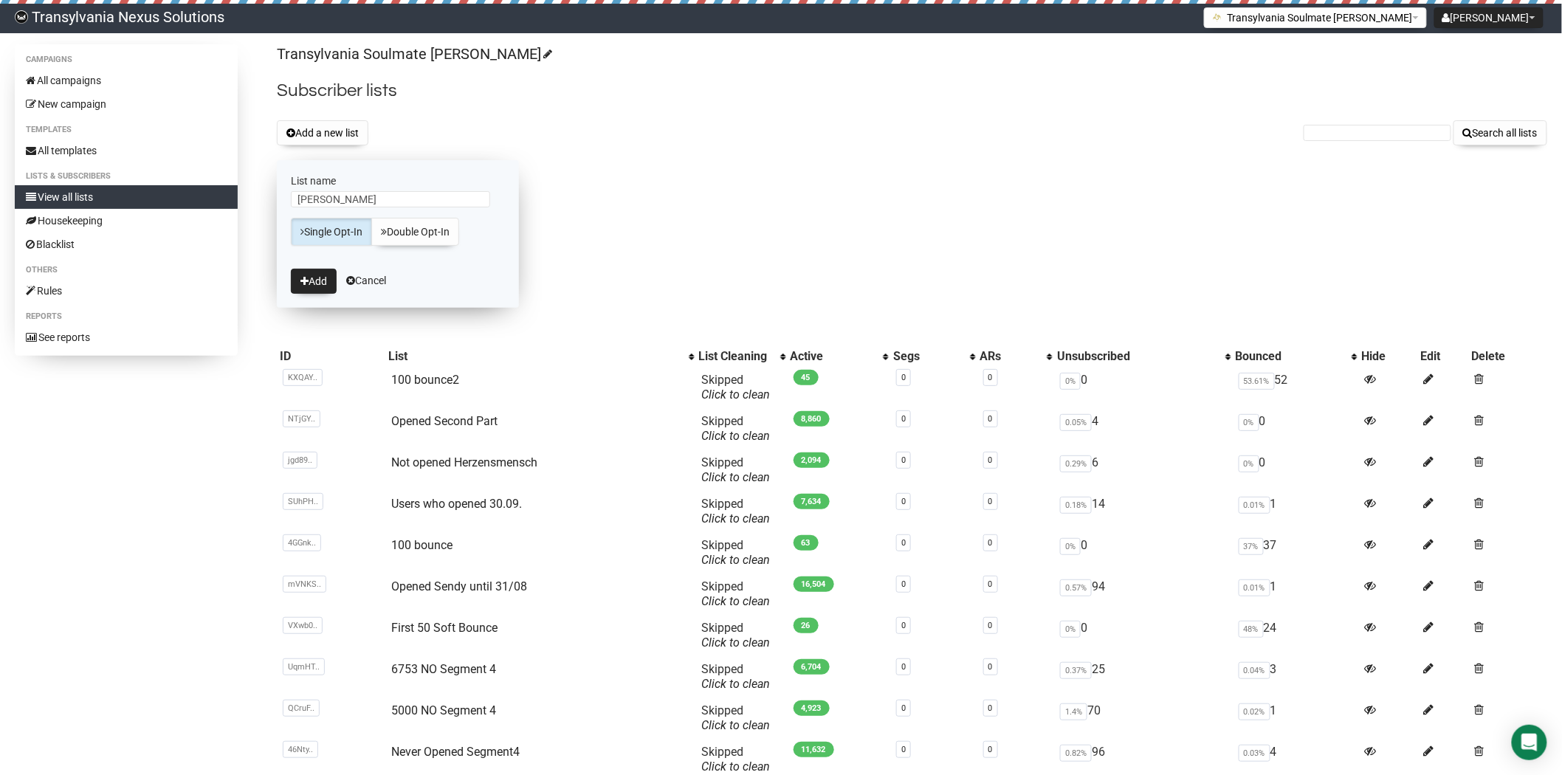
click at [296, 196] on input "[PERSON_NAME]" at bounding box center [390, 199] width 199 height 16
click at [374, 202] on input "1.Sendy Nevery" at bounding box center [390, 199] width 199 height 16
type input "1.Sendy Never Opened"
click at [419, 174] on label "List name" at bounding box center [398, 180] width 214 height 13
click at [419, 191] on input "1.Sendy Never Opened" at bounding box center [390, 199] width 199 height 16
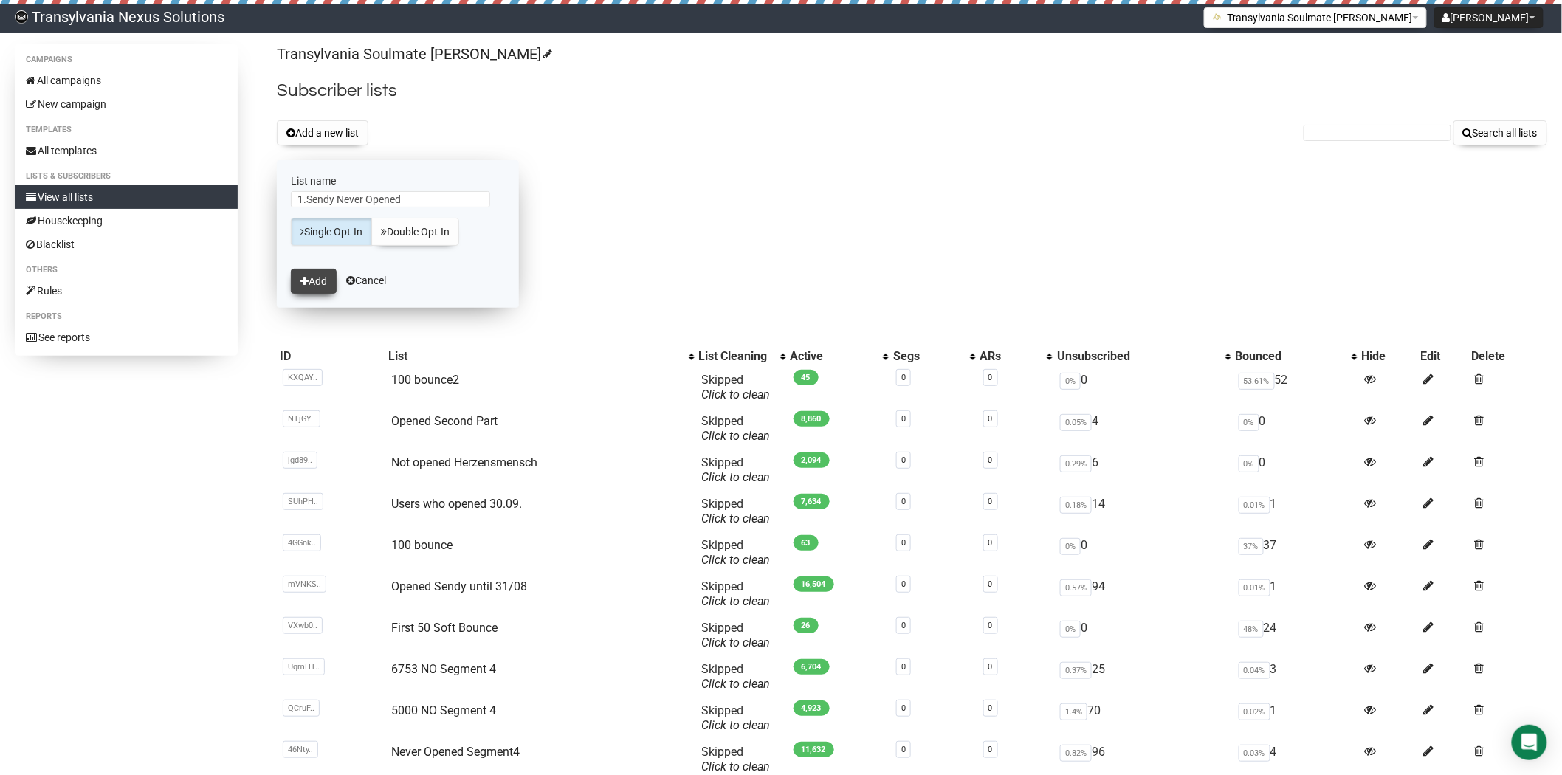
click at [300, 288] on button "Add" at bounding box center [314, 281] width 46 height 25
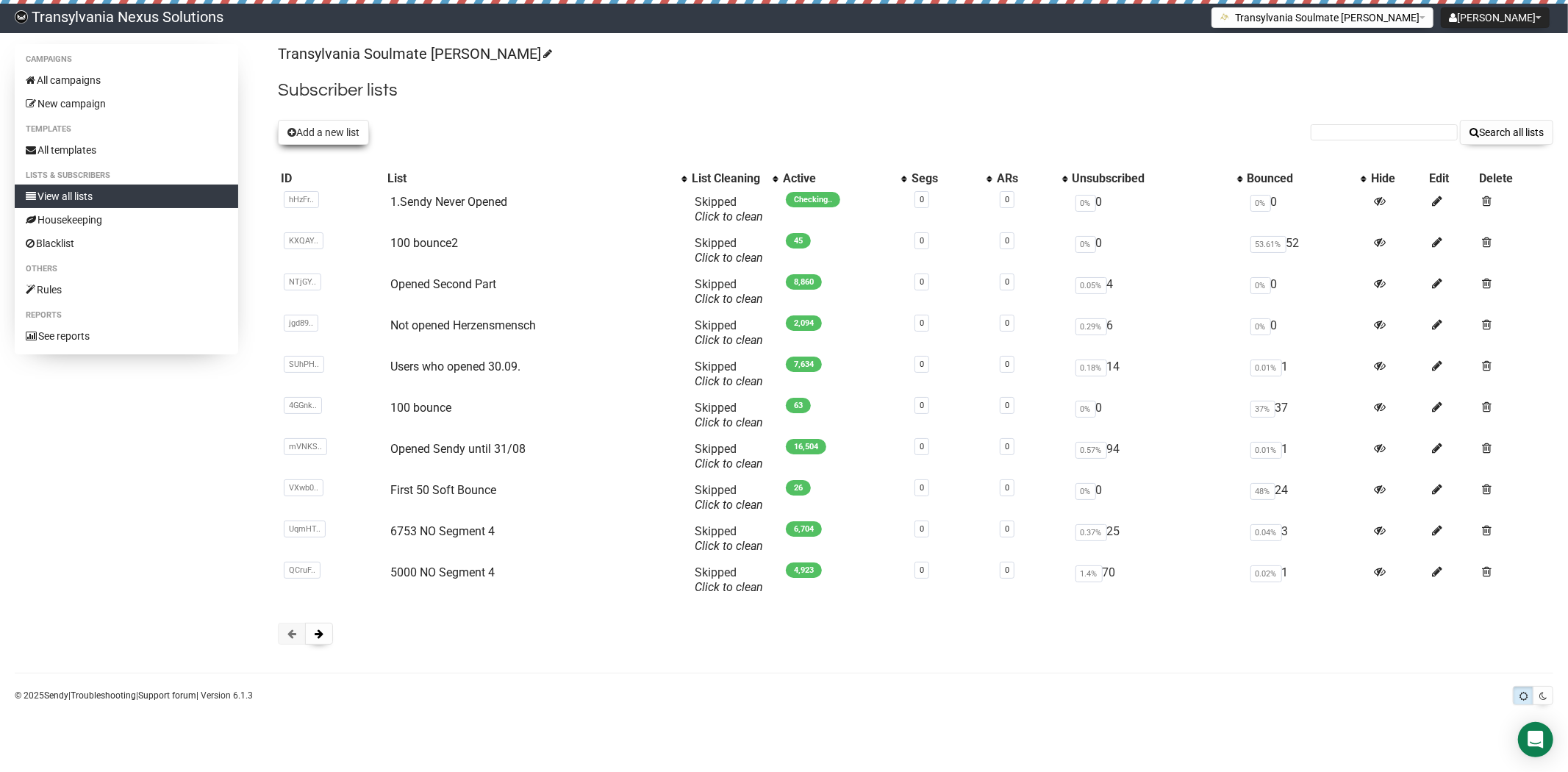
click at [349, 130] on button "Add a new list" at bounding box center [324, 131] width 92 height 25
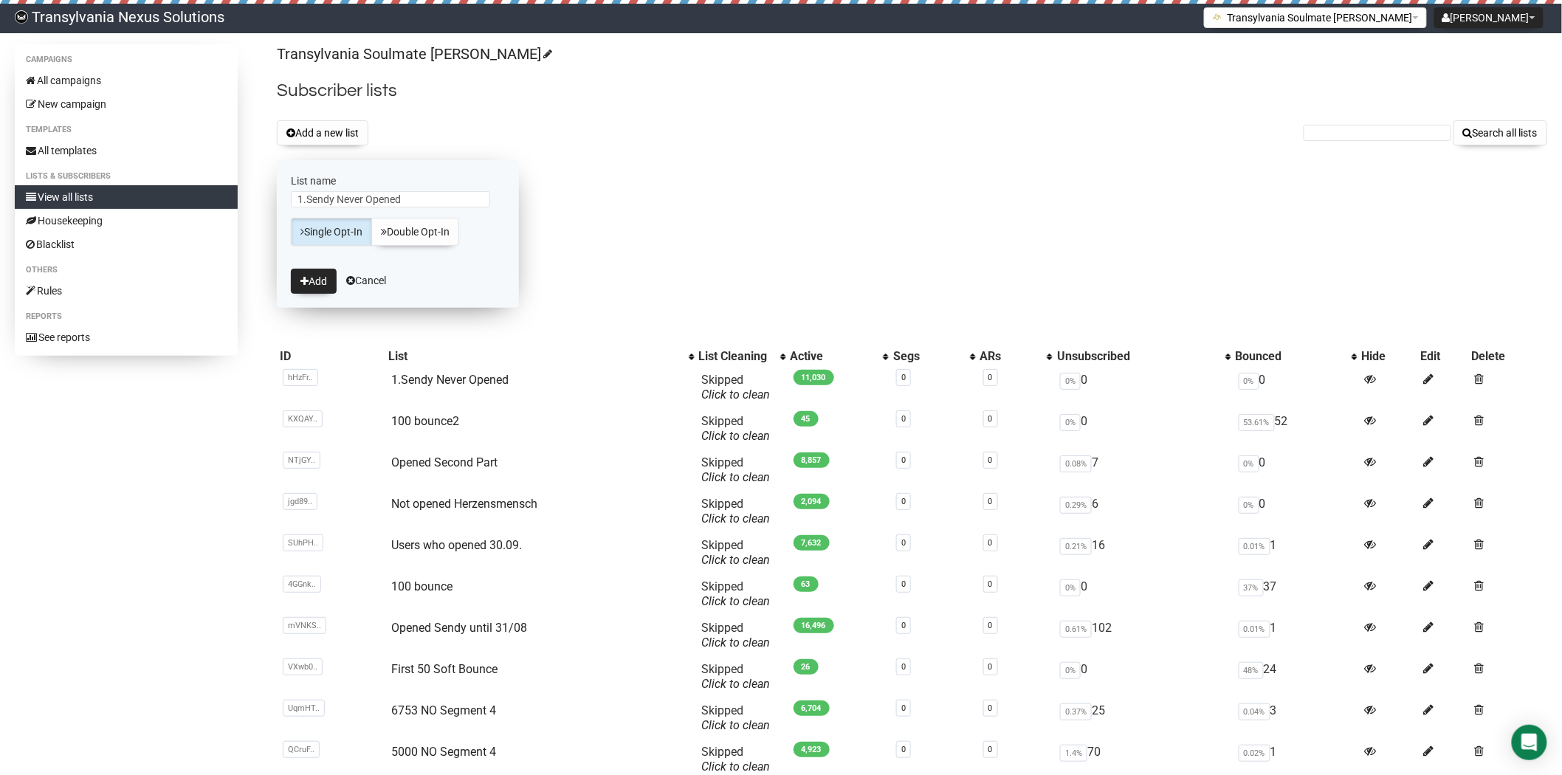
drag, startPoint x: 323, startPoint y: 201, endPoint x: 299, endPoint y: 202, distance: 24.4
click at [299, 202] on input "1.Sendy Never Opened" at bounding box center [390, 199] width 199 height 16
type input "2.Sendy Never Opened"
click at [307, 286] on button "Add" at bounding box center [314, 281] width 46 height 25
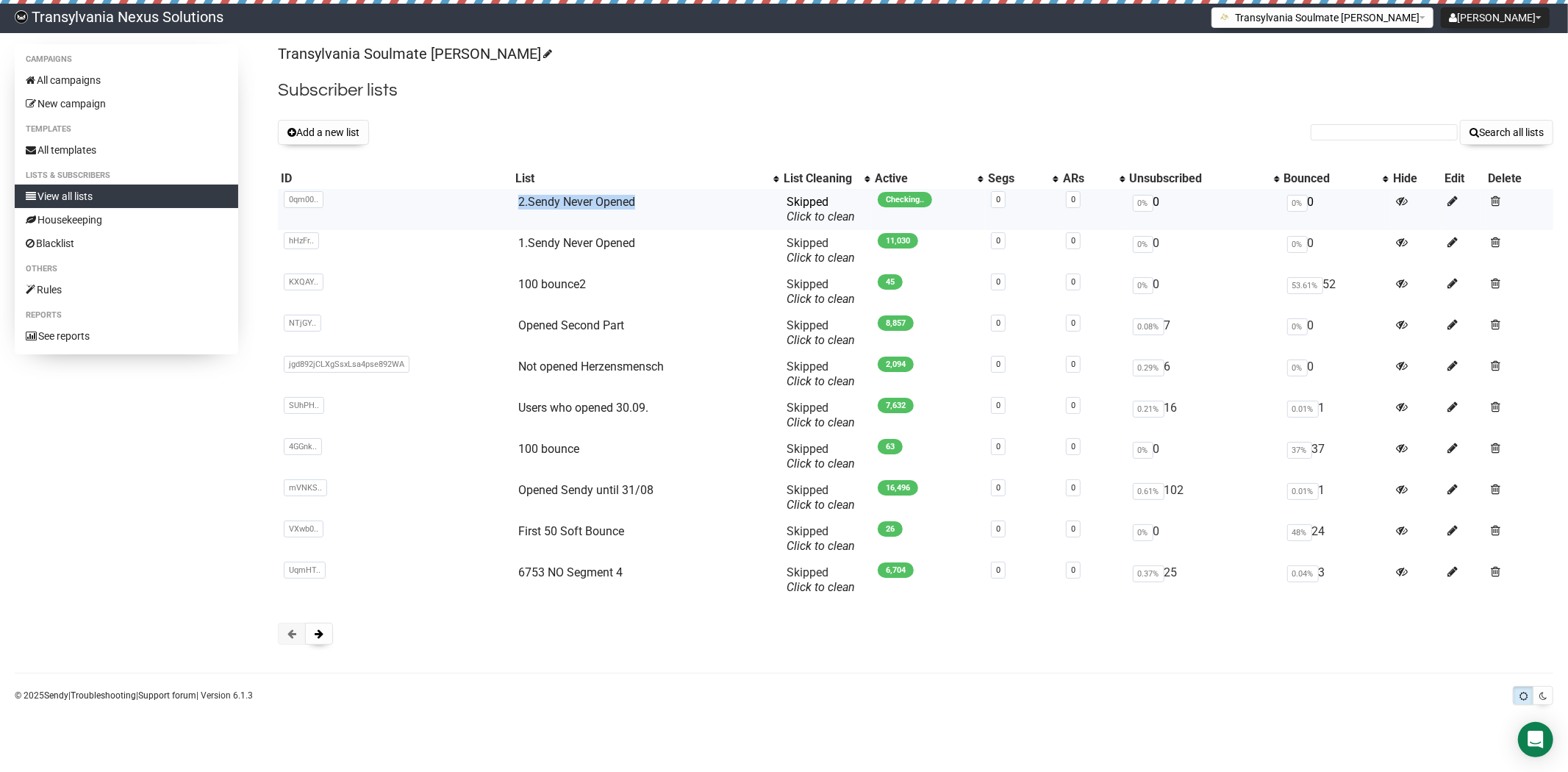
drag, startPoint x: 532, startPoint y: 206, endPoint x: 501, endPoint y: 203, distance: 31.1
click at [491, 203] on tr "0qm00.. 0qm0089269sWkQvPTF3AAduw 2.Sendy Never Opened Skipped You can be flagge…" at bounding box center [915, 209] width 1275 height 41
copy tr "0qm0089269sWkQvPTF3AAduw 2.Sendy Never Opened"
click at [324, 135] on button "Add a new list" at bounding box center [324, 131] width 92 height 25
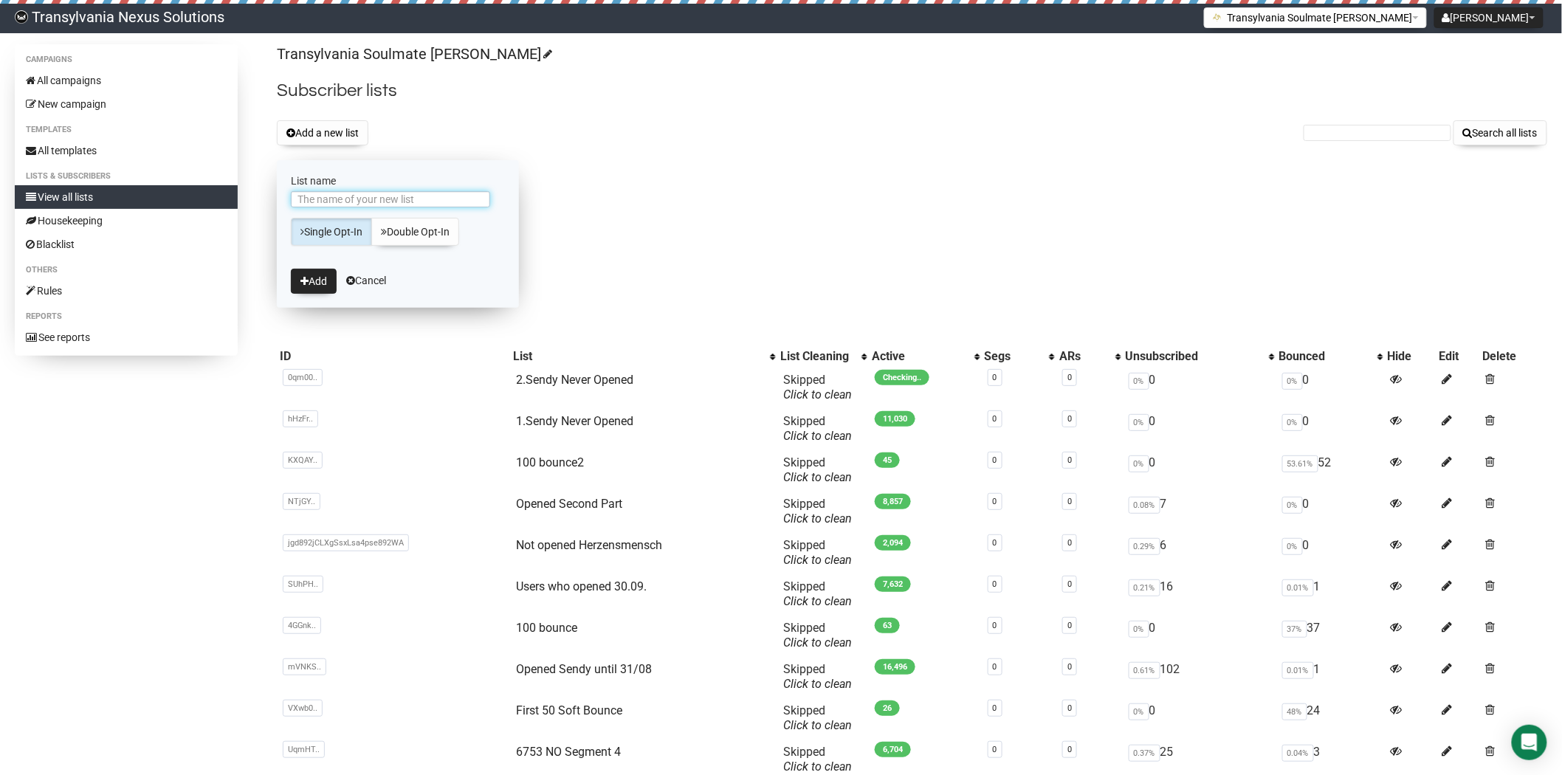
paste input "2.Sendy Never Opened"
drag, startPoint x: 323, startPoint y: 201, endPoint x: 257, endPoint y: 216, distance: 68.2
click at [259, 213] on div "Campaigns All campaigns New campaign Templates All templates Lists & subscriber…" at bounding box center [781, 441] width 1533 height 795
type input "3.Sendy Never Opened"
click at [309, 288] on button "Add" at bounding box center [314, 281] width 46 height 25
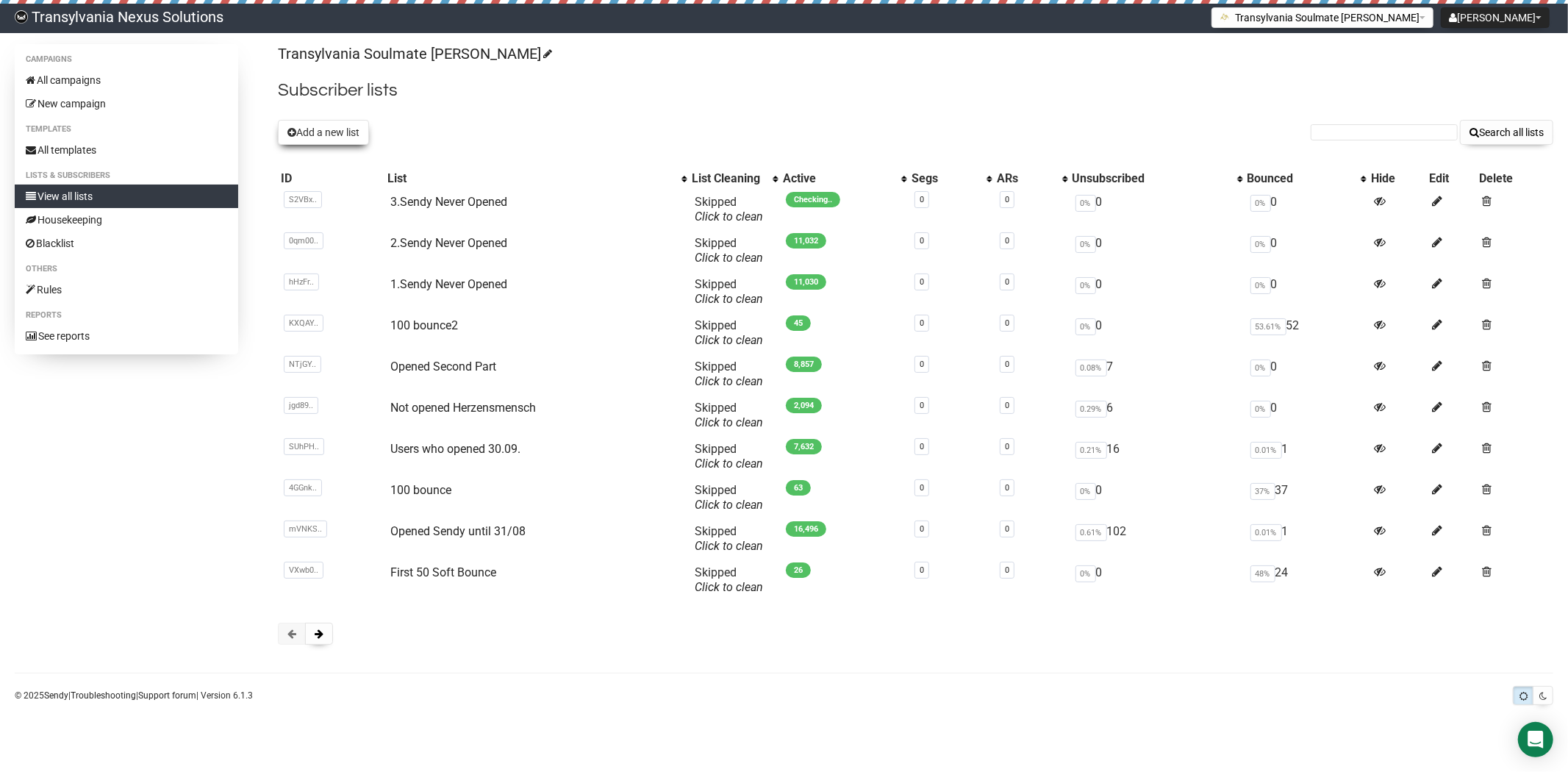
click at [306, 129] on button "Add a new list" at bounding box center [324, 131] width 92 height 25
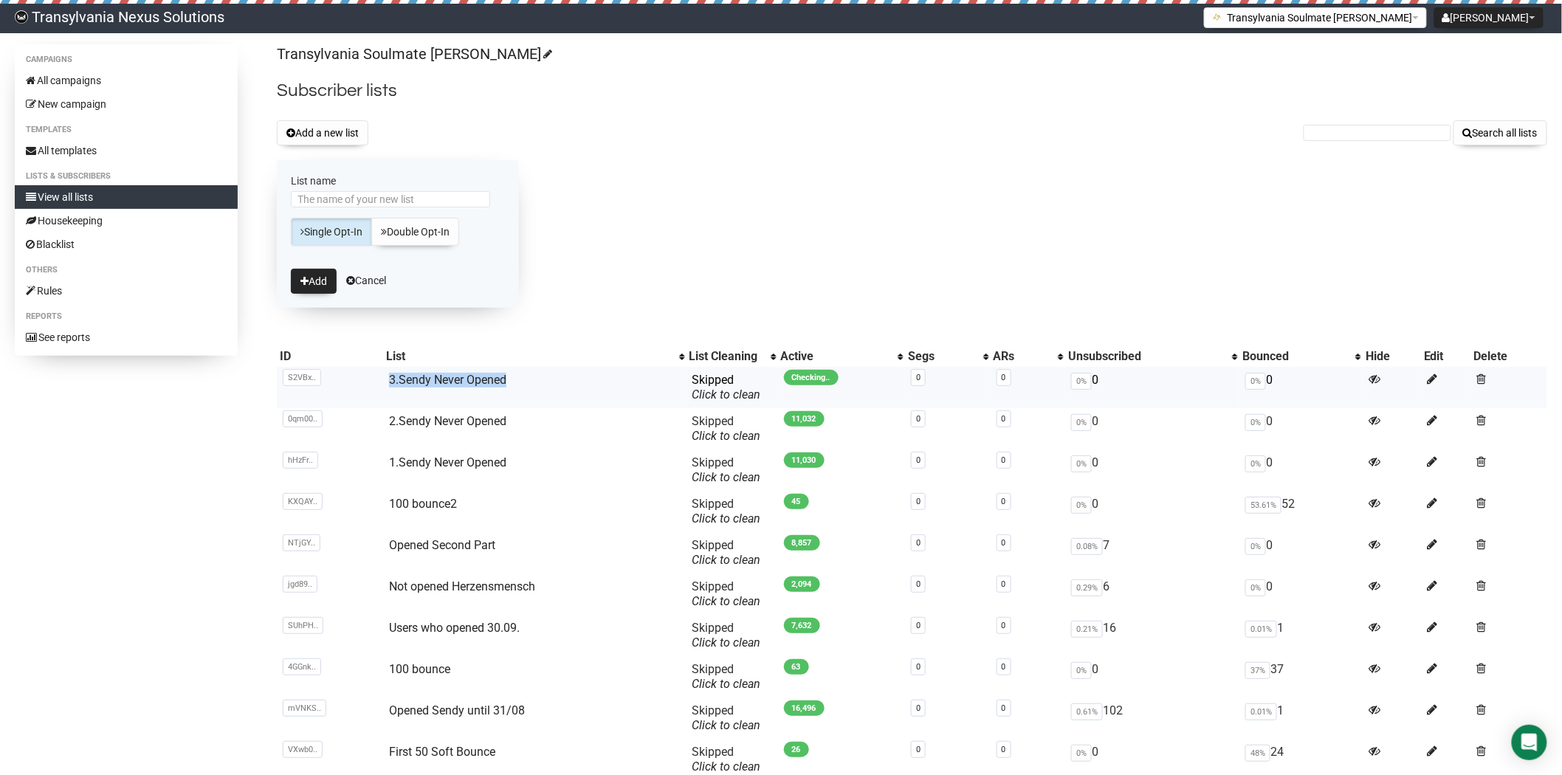
drag, startPoint x: 542, startPoint y: 378, endPoint x: 348, endPoint y: 387, distance: 194.4
click at [348, 387] on tr "S2VBx.. S2VBxM8lfKUNmWSVonZkUw 3.Sendy Never Opened Skipped You can be flagged …" at bounding box center [912, 387] width 1271 height 41
copy tr "S2VBxM8lfKUNmWSVonZkUw 3.Sendy Never Opened"
paste input "3.Sendy Never Opened"
drag, startPoint x: 325, startPoint y: 190, endPoint x: 319, endPoint y: 195, distance: 7.8
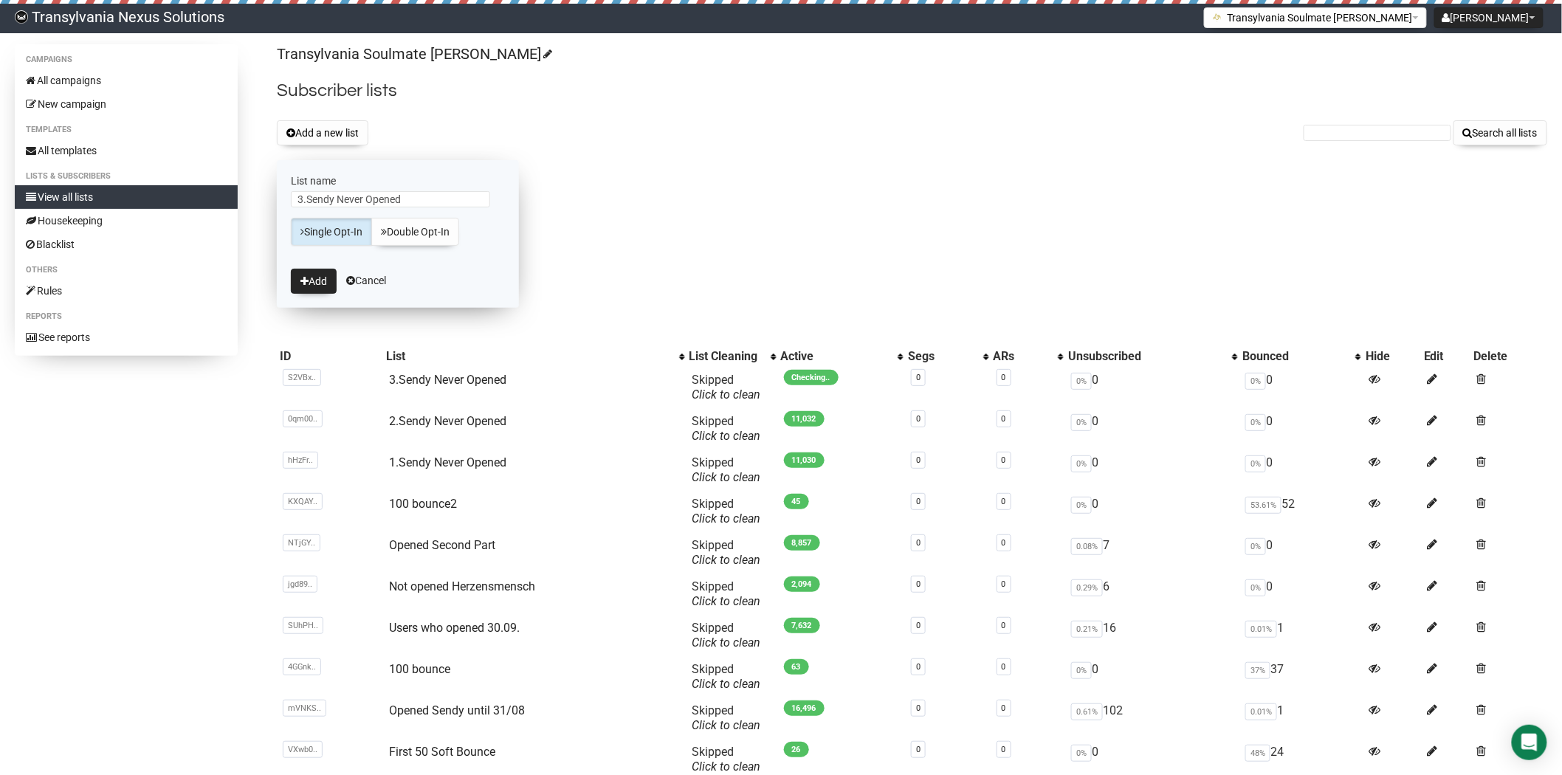
click at [319, 193] on form "List name 3.Sendy Never Opened Single Opt-In Double Opt-In Add Cancel" at bounding box center [398, 234] width 242 height 148
click at [323, 202] on input "3.Sendy Never Opened" at bounding box center [390, 199] width 199 height 16
type input "4.Sendy Never Opened"
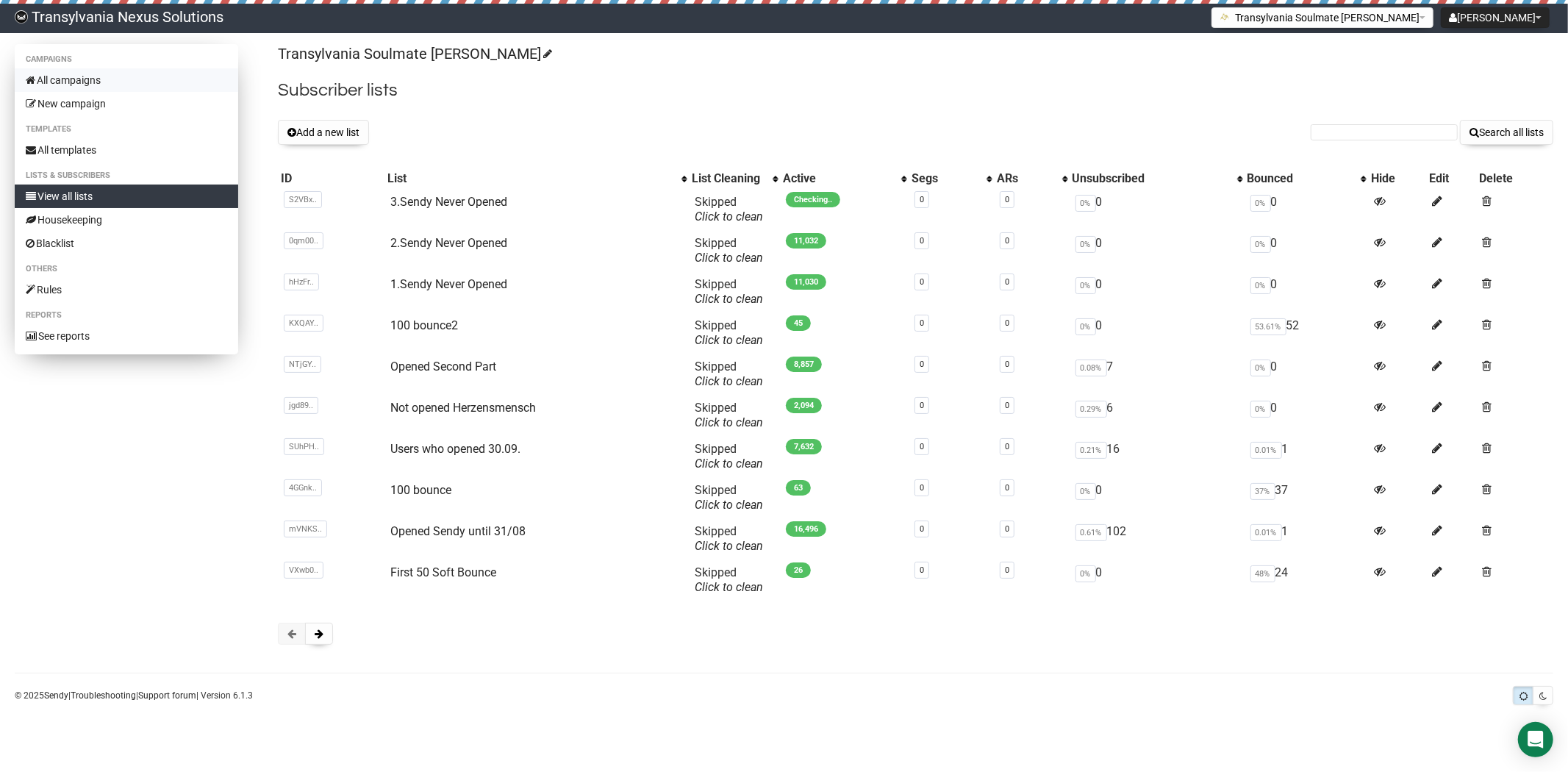
click at [106, 78] on link "All campaigns" at bounding box center [126, 81] width 223 height 24
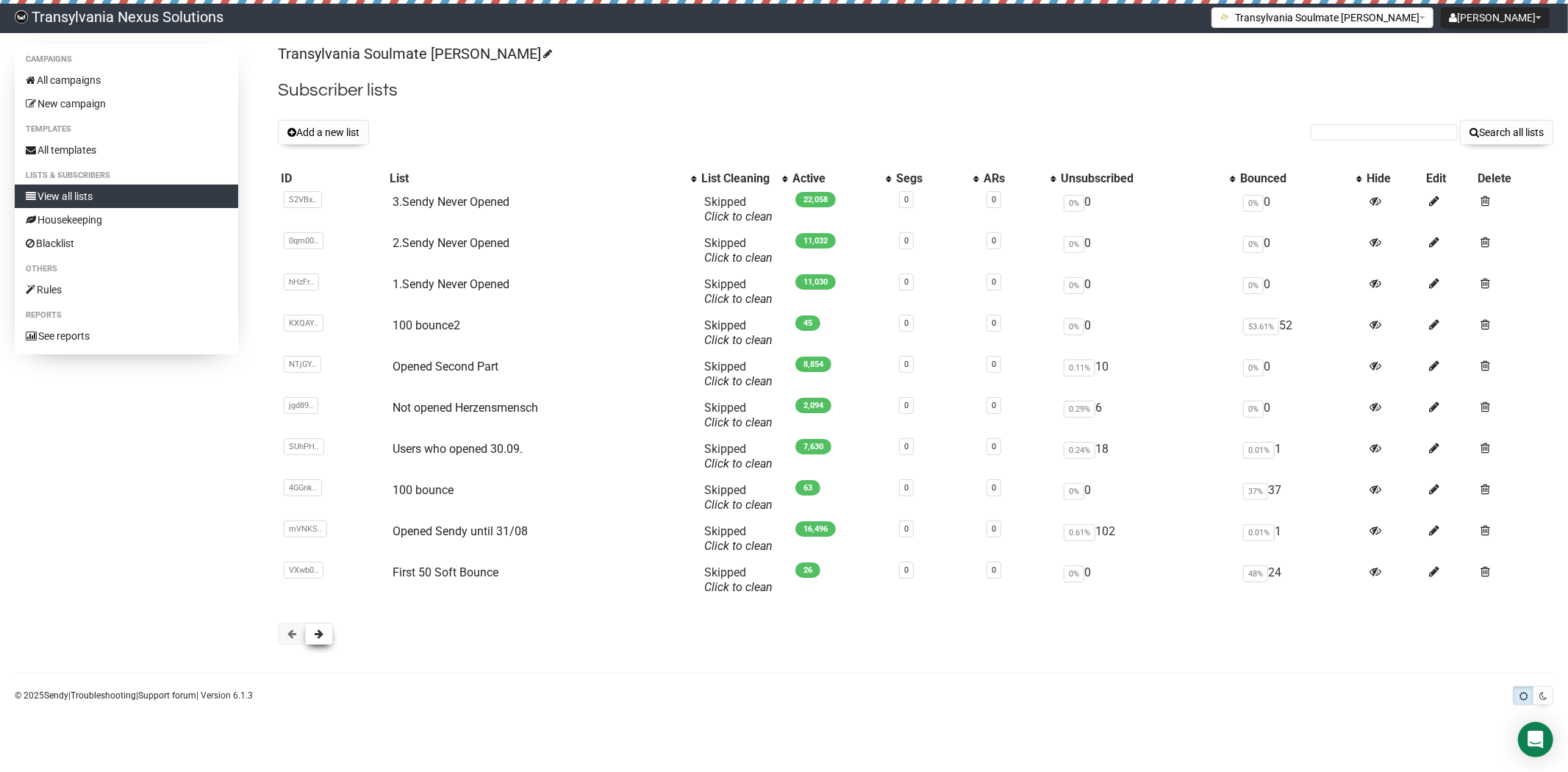
click at [320, 637] on span at bounding box center [319, 634] width 9 height 10
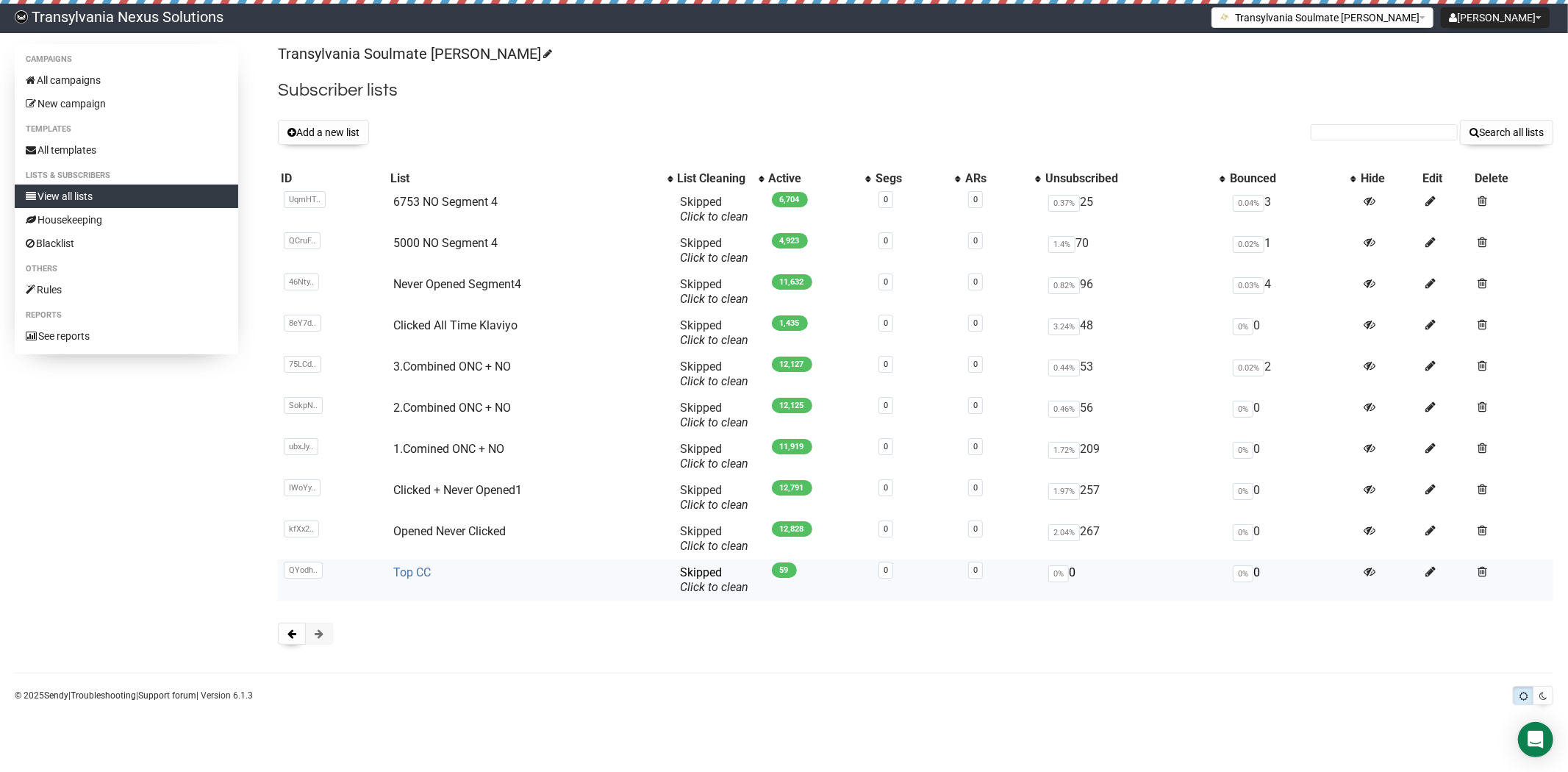
click at [397, 578] on link "Top CC" at bounding box center [412, 573] width 38 height 14
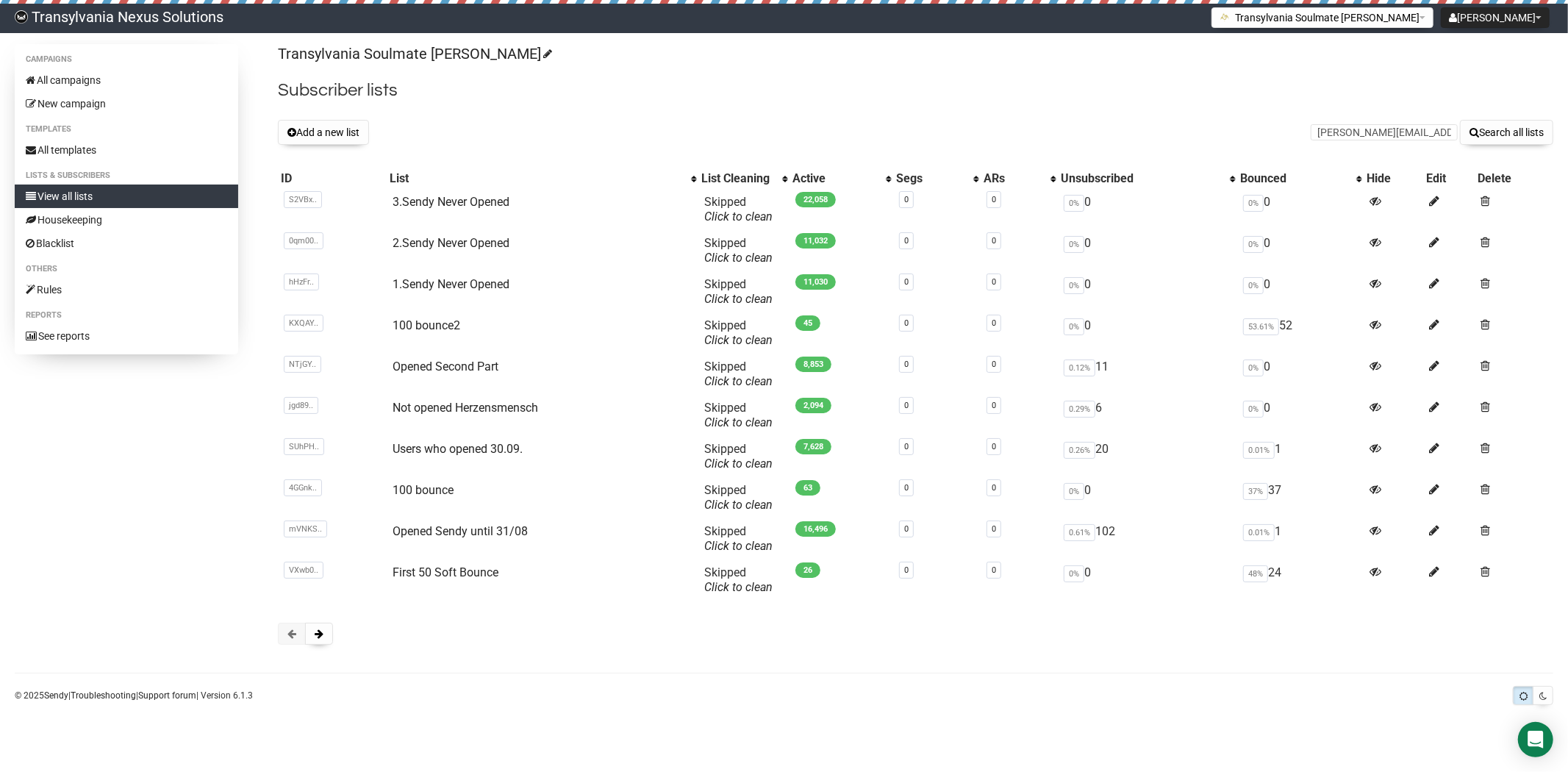
click at [1459, 120] on button "Search all lists" at bounding box center [1506, 131] width 94 height 25
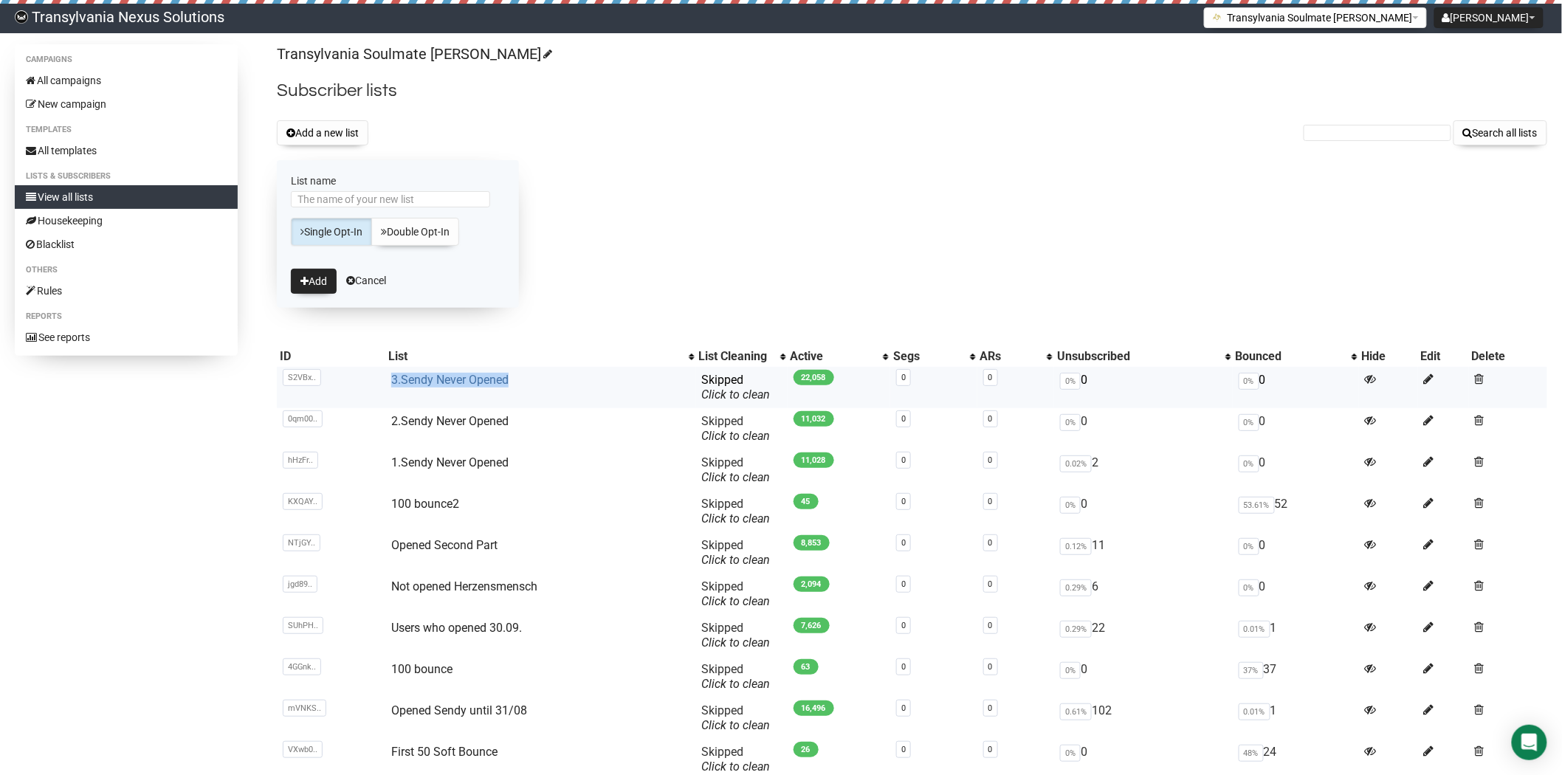
drag, startPoint x: 554, startPoint y: 387, endPoint x: 413, endPoint y: 386, distance: 141.0
click at [352, 393] on tr "S2VBx.. S2VBxM8lfKUNmWSVonZkUw 3.Sendy Never Opened Skipped You can be flagged …" at bounding box center [912, 387] width 1271 height 41
copy tr "S2VBxM8lfKUNmWSVonZkUw 3.Sendy Never Opened"
click at [350, 196] on input "List name" at bounding box center [390, 199] width 199 height 16
paste input "3.Sendy Never Opened"
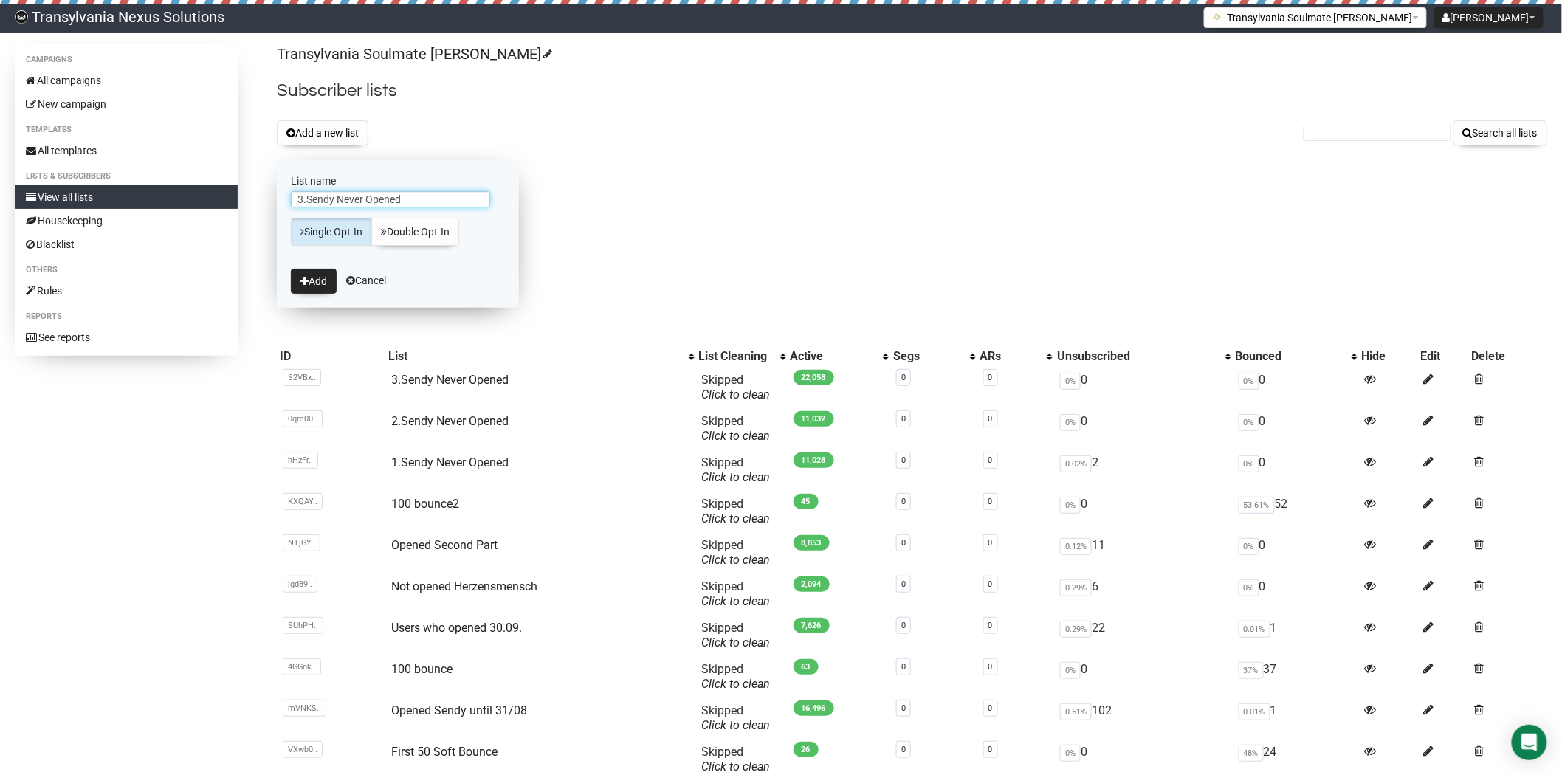
drag, startPoint x: 329, startPoint y: 198, endPoint x: 303, endPoint y: 199, distance: 25.1
click at [303, 199] on input "3.Sendy Never Opened" at bounding box center [390, 199] width 199 height 16
type input "4.Sendy Never Opened"
click at [298, 282] on button "Add" at bounding box center [314, 281] width 46 height 25
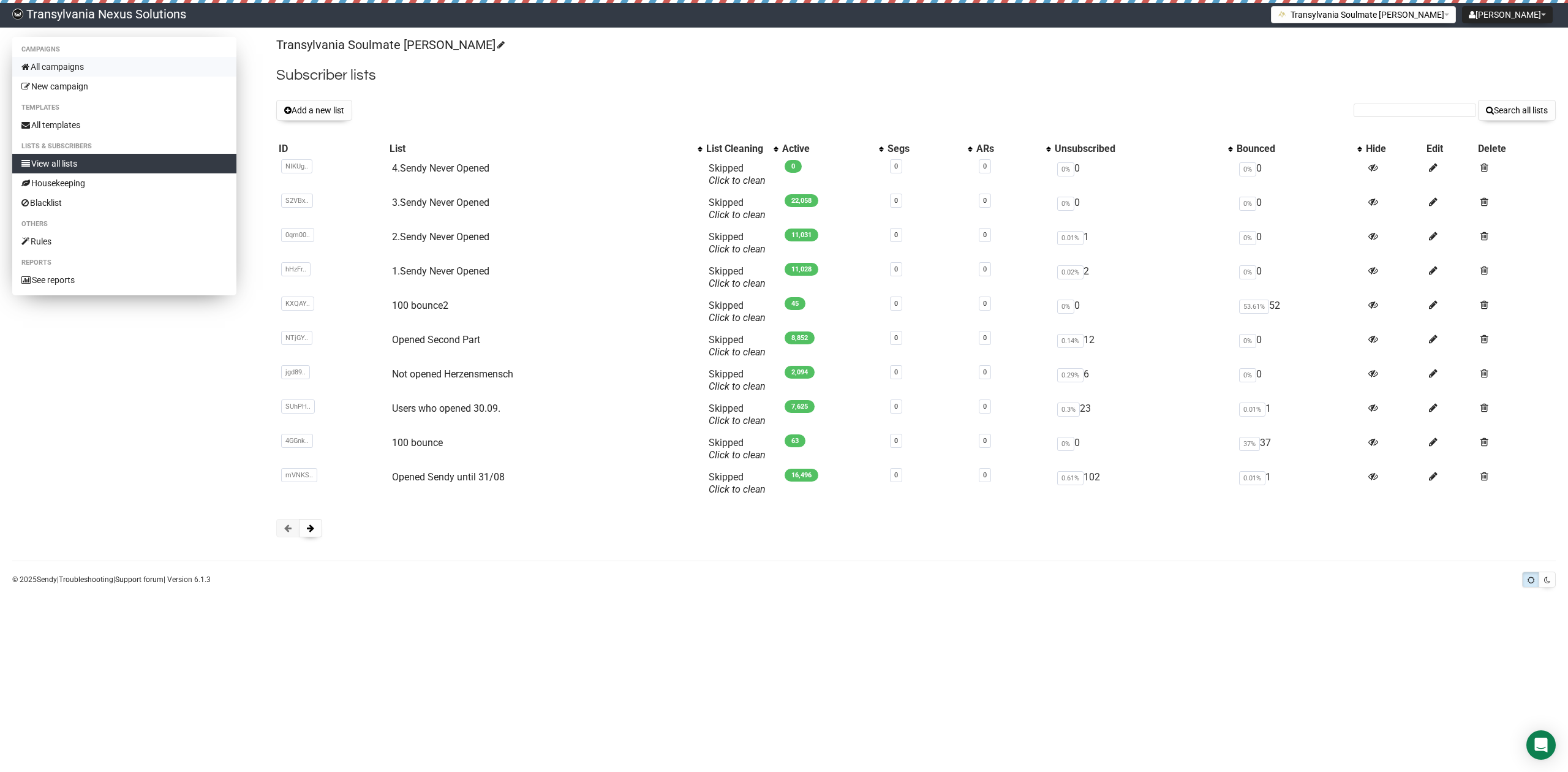
click at [74, 66] on link "All campaigns" at bounding box center [124, 67] width 224 height 20
